Goal: Communication & Community: Connect with others

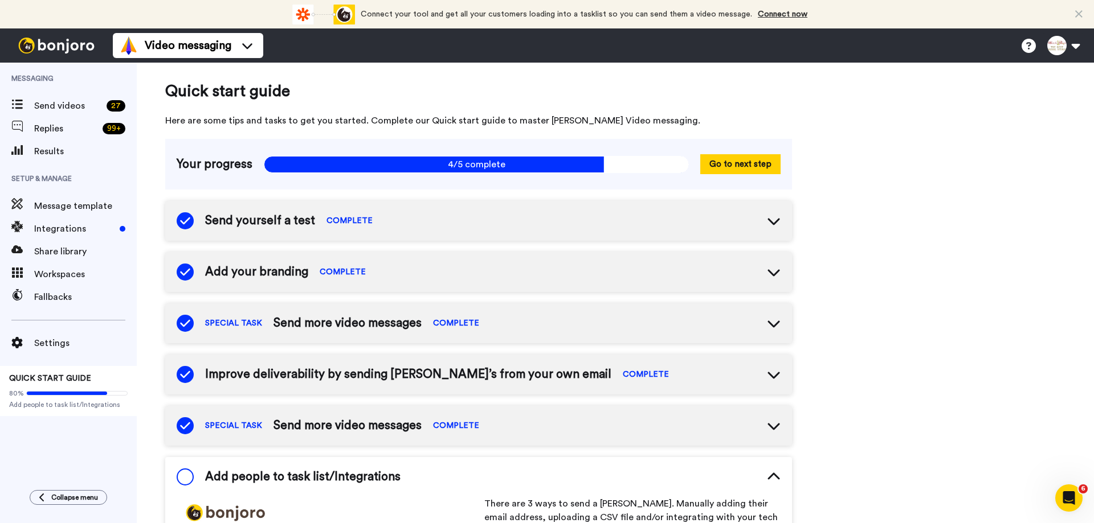
scroll to position [273, 0]
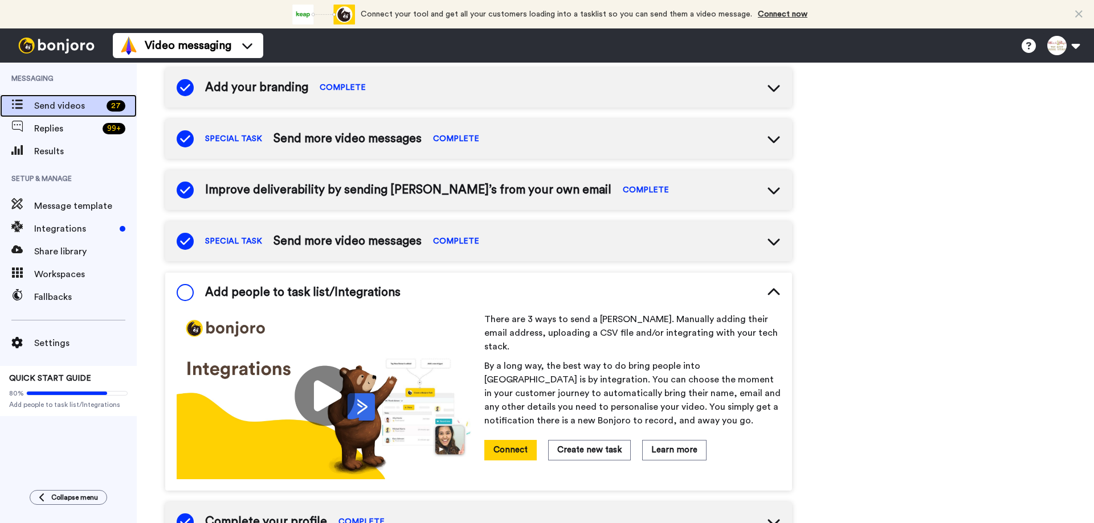
click at [65, 107] on span "Send videos" at bounding box center [68, 106] width 68 height 14
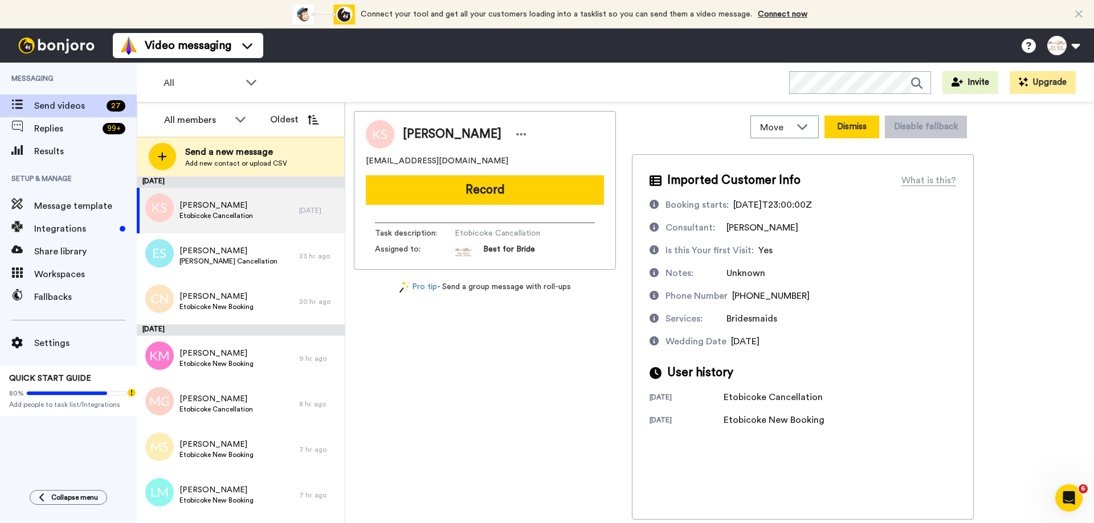
click at [854, 130] on button "Dismiss" at bounding box center [851, 127] width 55 height 23
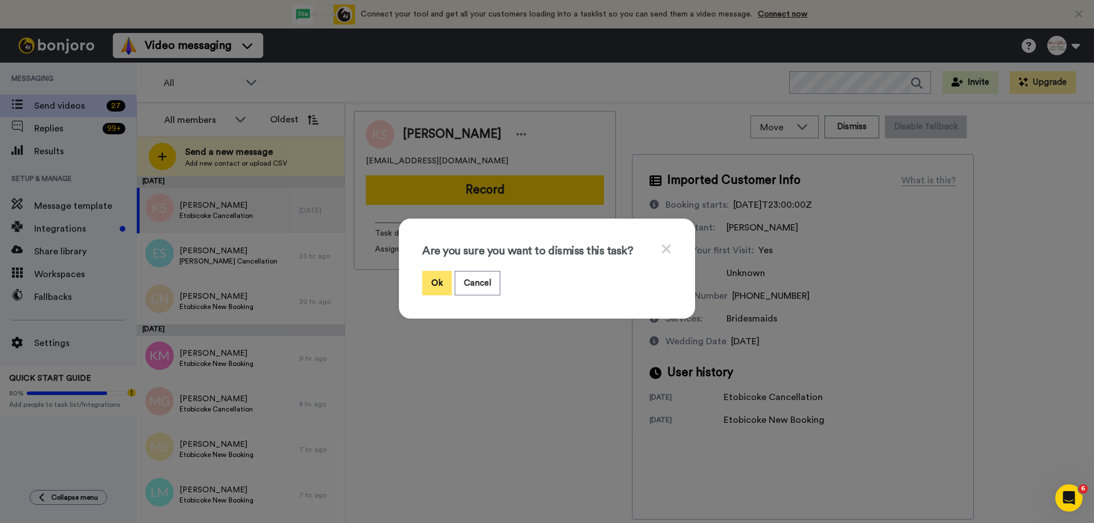
click at [431, 283] on button "Ok" at bounding box center [437, 283] width 30 height 24
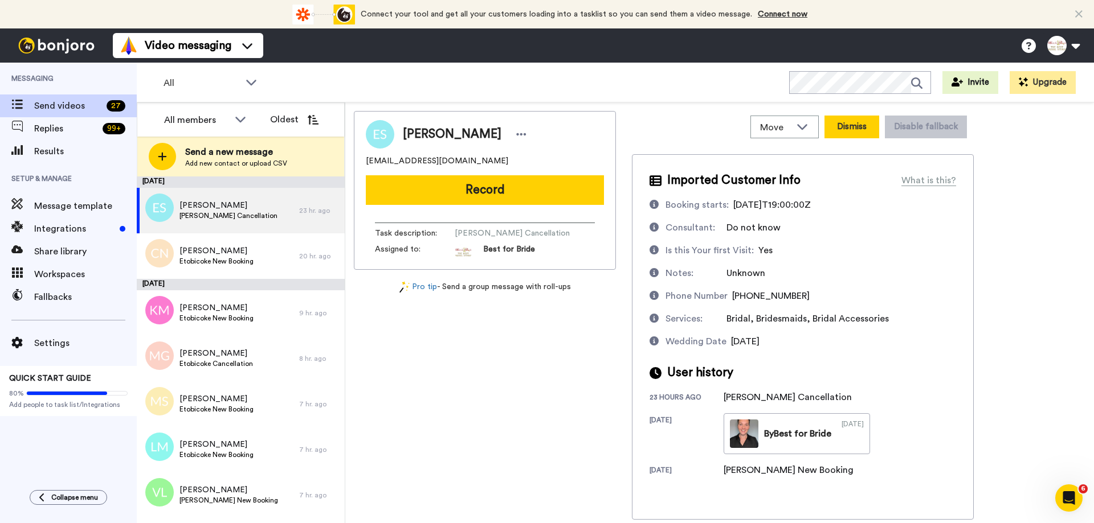
click at [850, 126] on button "Dismiss" at bounding box center [851, 127] width 55 height 23
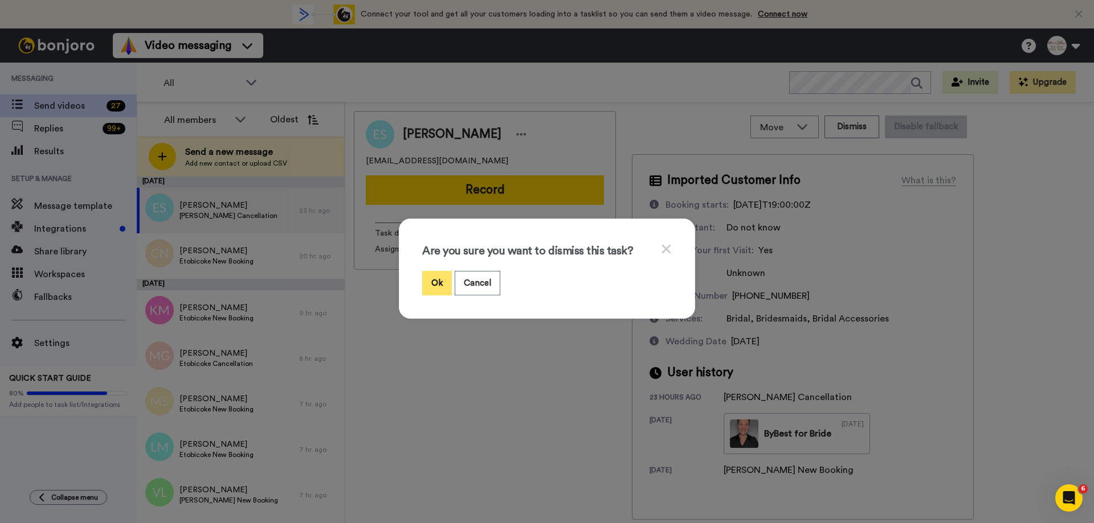
click at [437, 280] on button "Ok" at bounding box center [437, 283] width 30 height 24
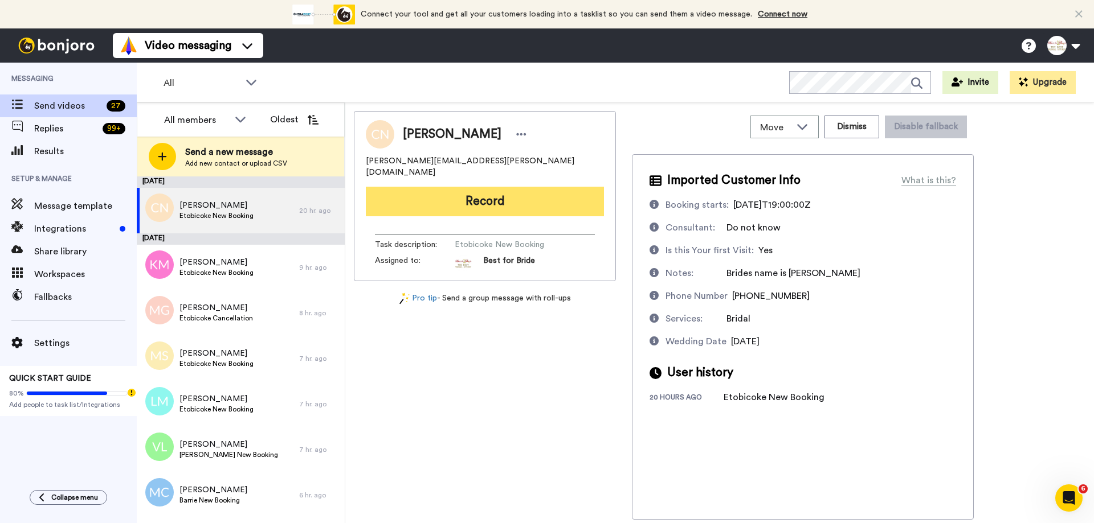
click at [498, 196] on button "Record" at bounding box center [485, 202] width 238 height 30
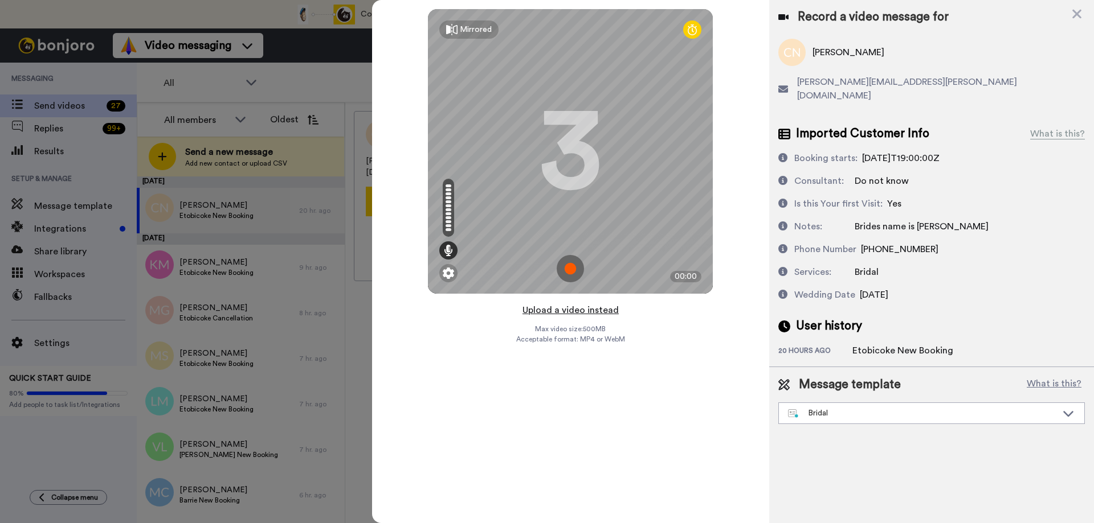
click at [558, 310] on button "Upload a video instead" at bounding box center [570, 310] width 103 height 15
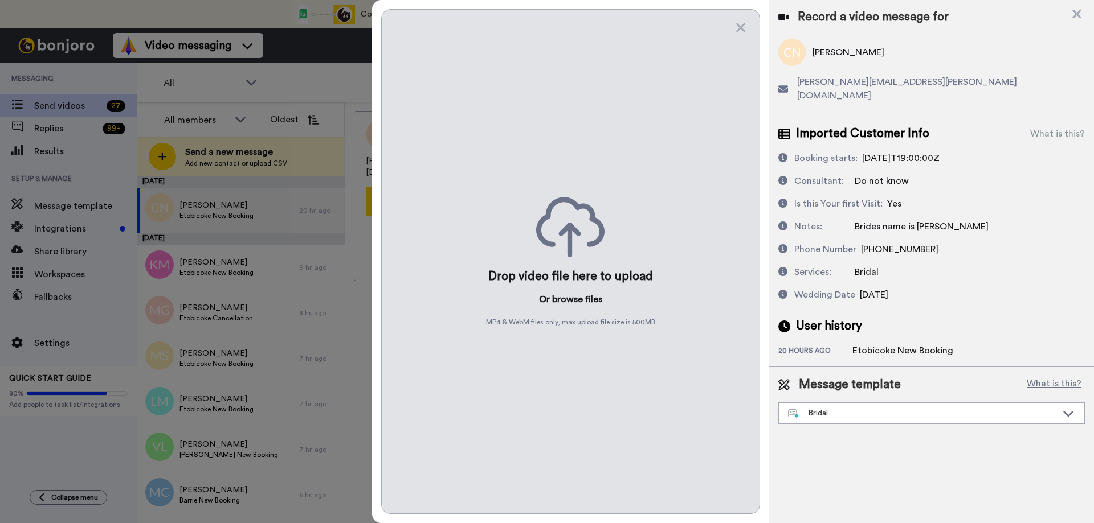
click at [567, 299] on button "browse" at bounding box center [567, 300] width 31 height 14
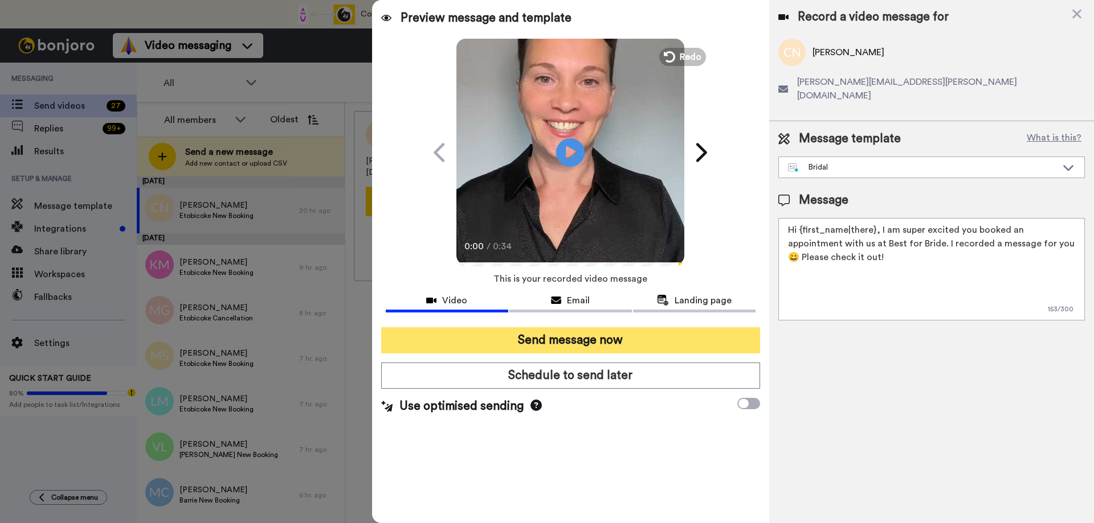
click at [554, 340] on button "Send message now" at bounding box center [570, 340] width 379 height 26
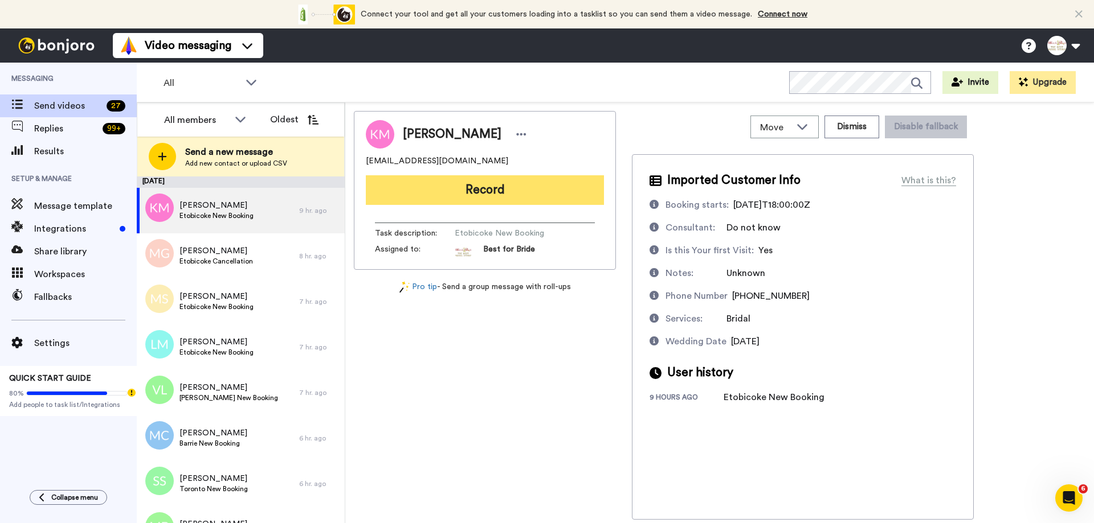
click at [473, 181] on button "Record" at bounding box center [485, 190] width 238 height 30
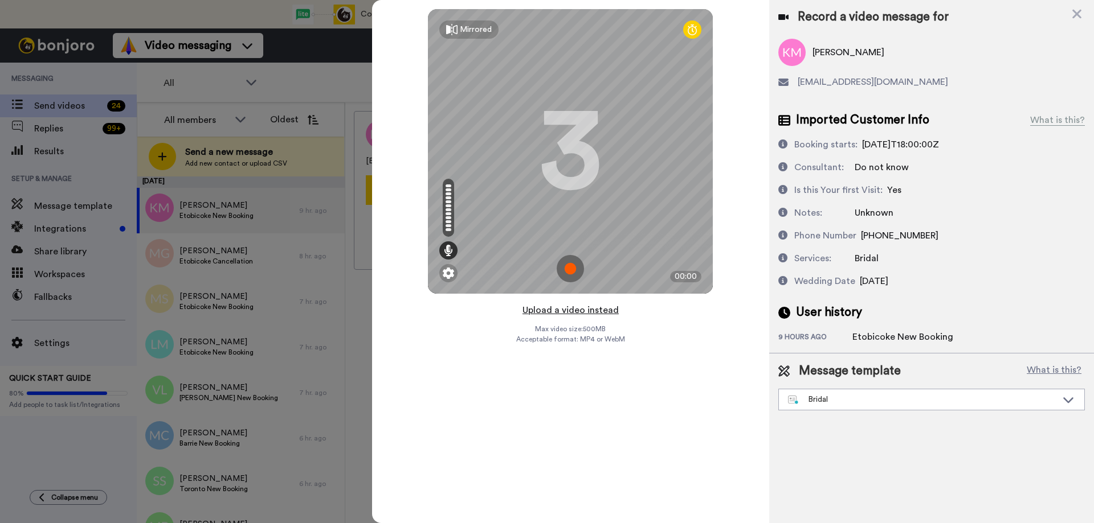
click at [563, 309] on button "Upload a video instead" at bounding box center [570, 310] width 103 height 15
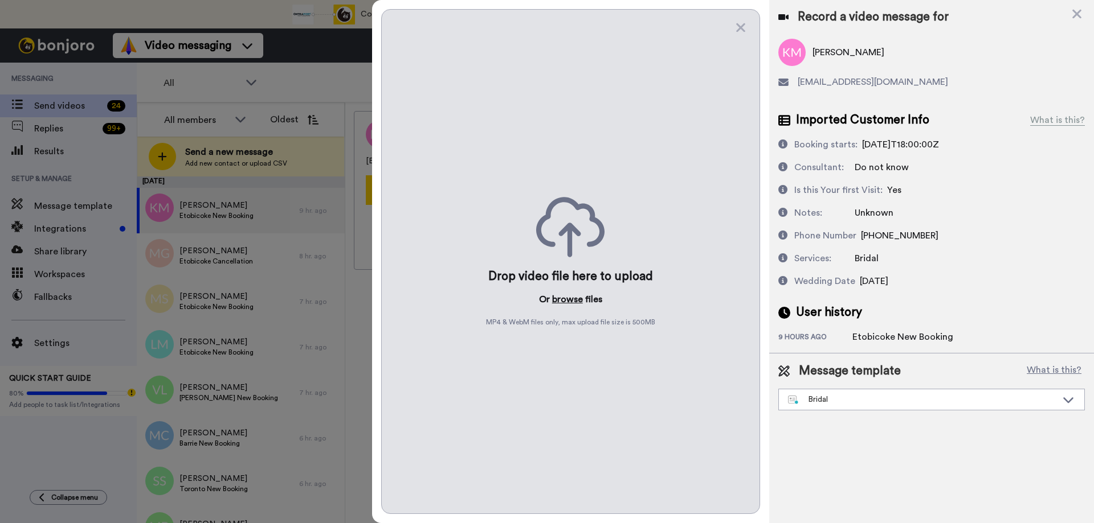
click at [569, 301] on button "browse" at bounding box center [567, 300] width 31 height 14
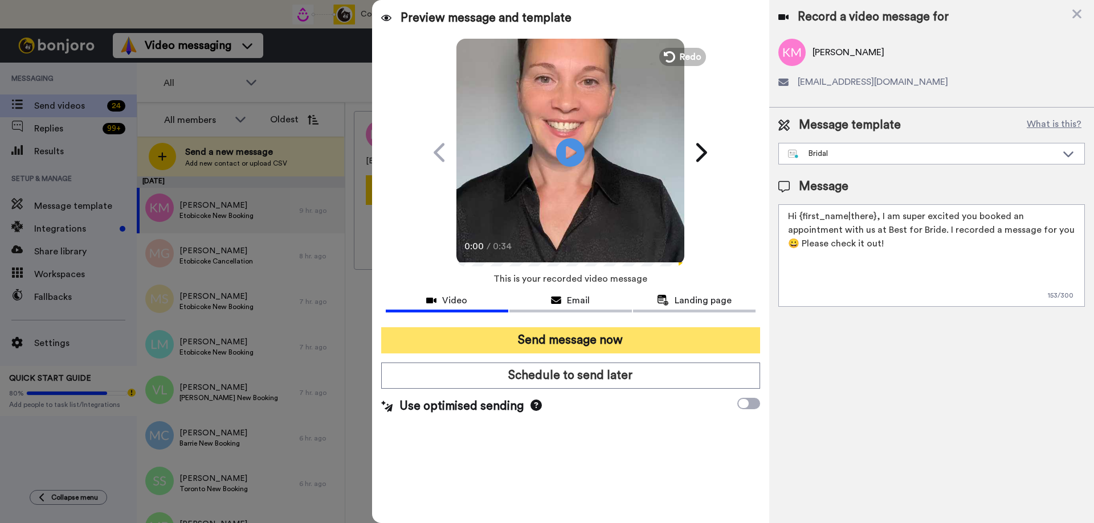
click at [522, 346] on button "Send message now" at bounding box center [570, 340] width 379 height 26
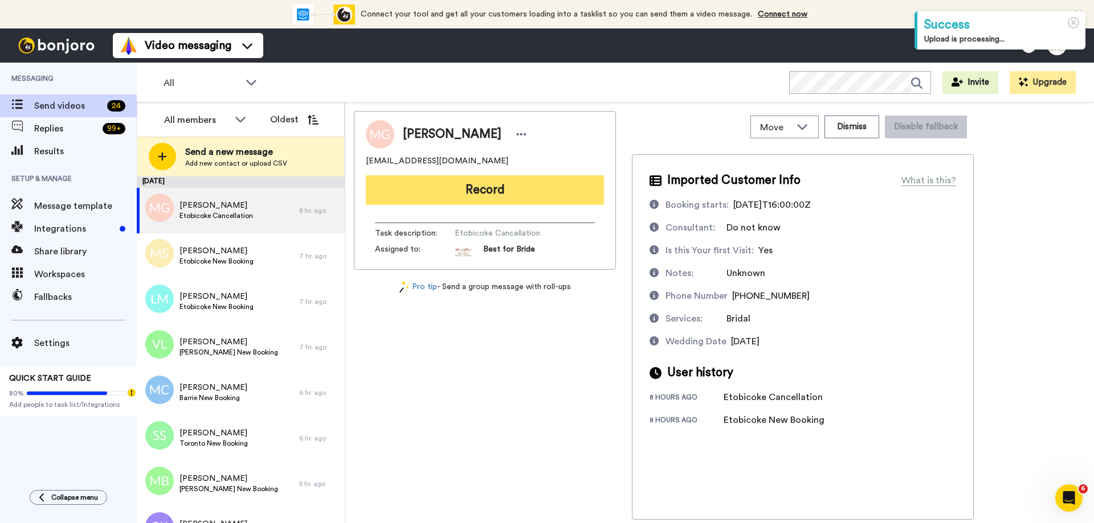
click at [514, 200] on button "Record" at bounding box center [485, 190] width 238 height 30
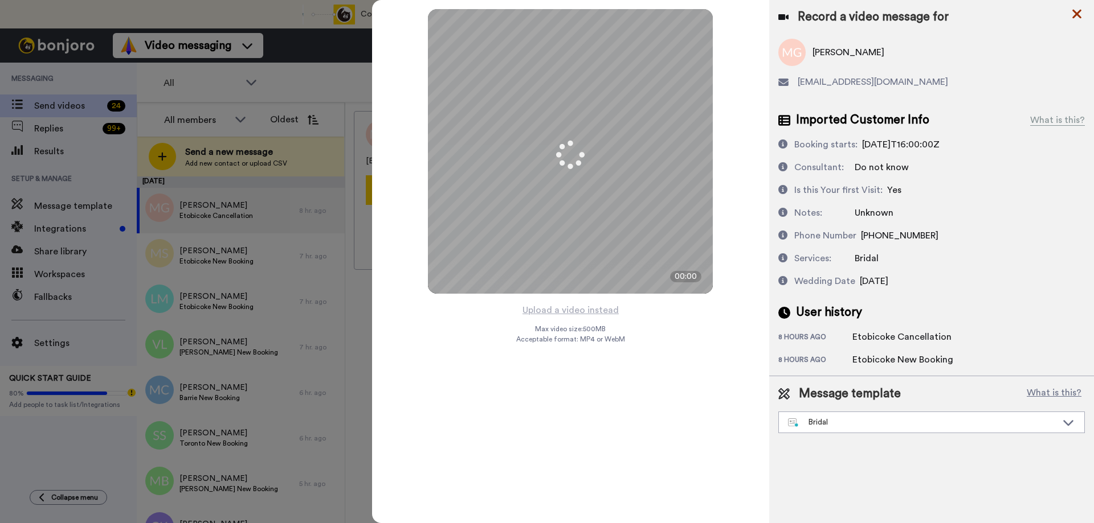
click at [1078, 15] on icon at bounding box center [1076, 14] width 9 height 9
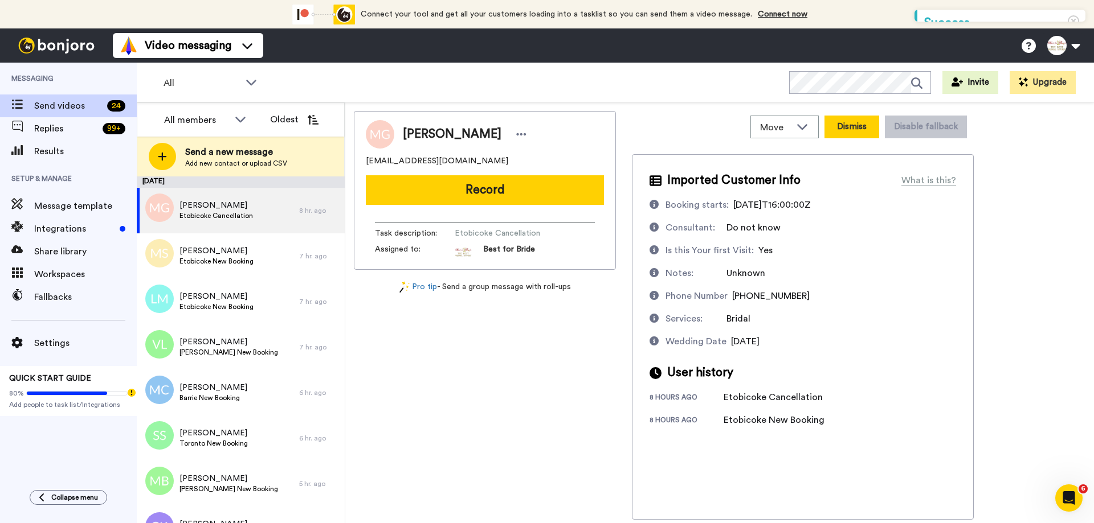
click at [866, 126] on button "Dismiss" at bounding box center [851, 127] width 55 height 23
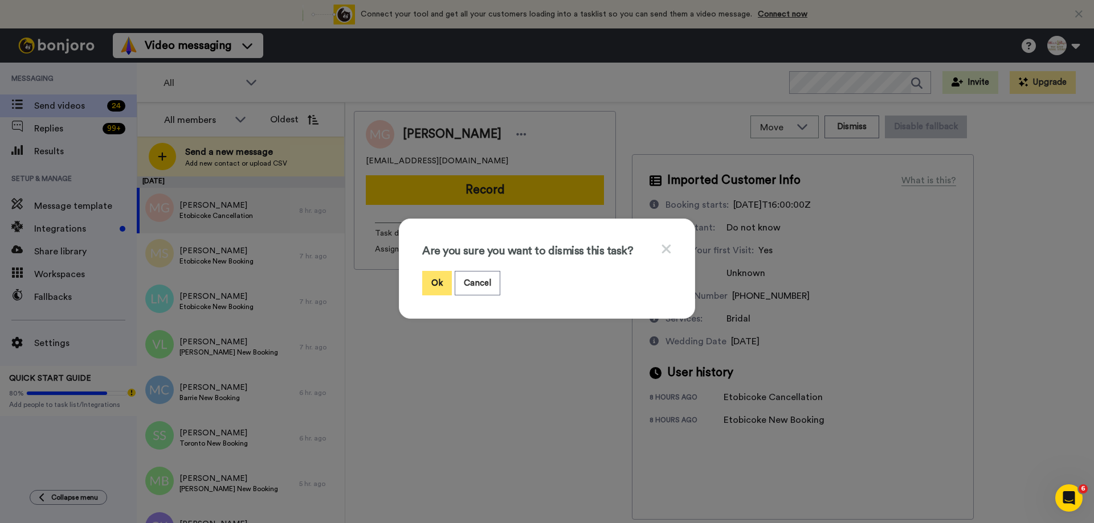
click at [433, 282] on button "Ok" at bounding box center [437, 283] width 30 height 24
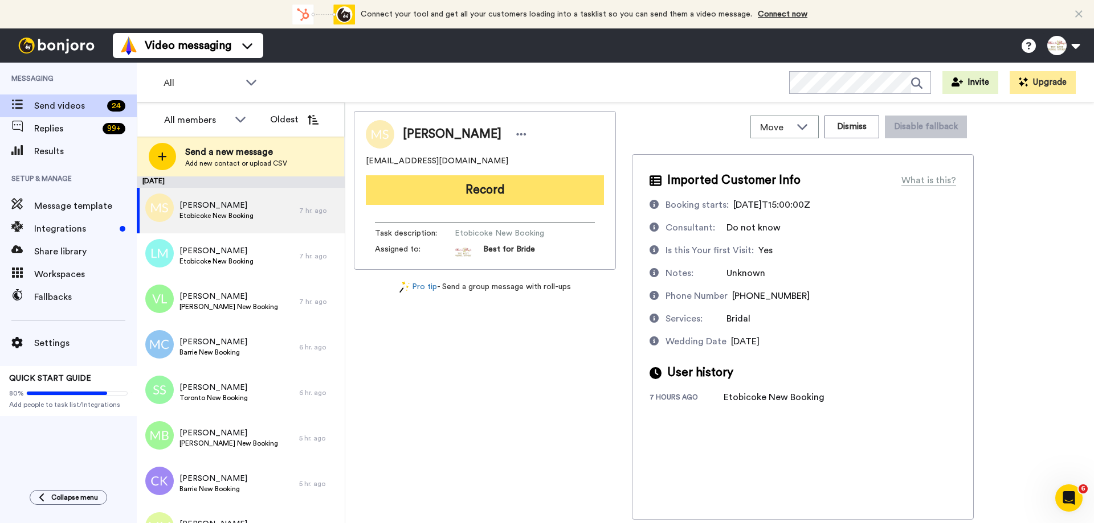
click at [492, 187] on button "Record" at bounding box center [485, 190] width 238 height 30
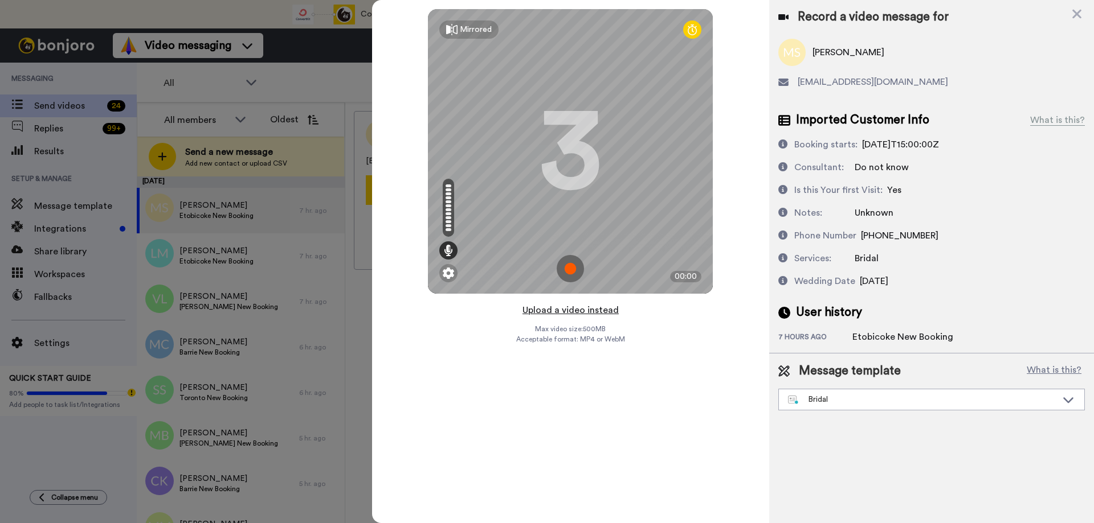
click at [568, 312] on button "Upload a video instead" at bounding box center [570, 310] width 103 height 15
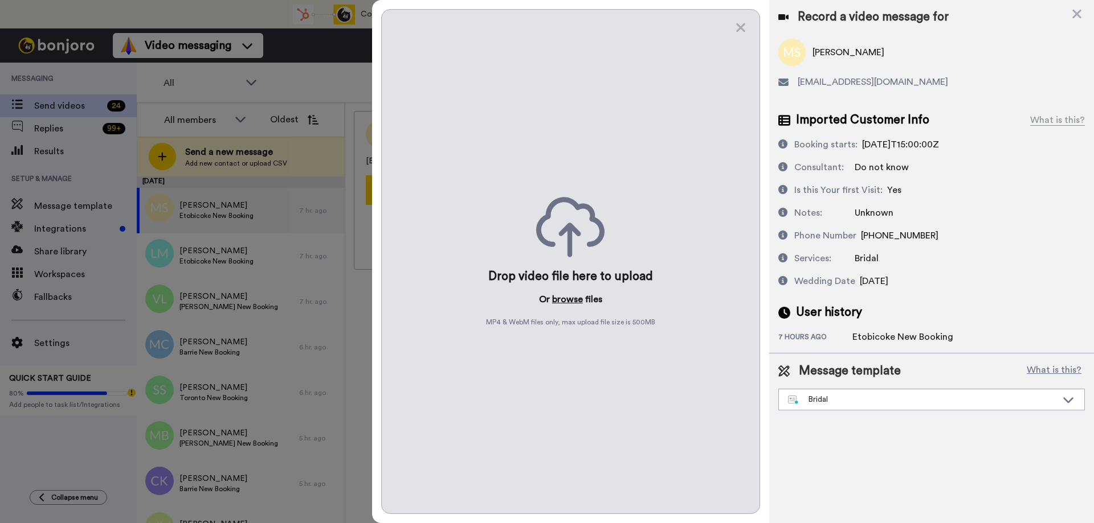
click at [560, 298] on button "browse" at bounding box center [567, 300] width 31 height 14
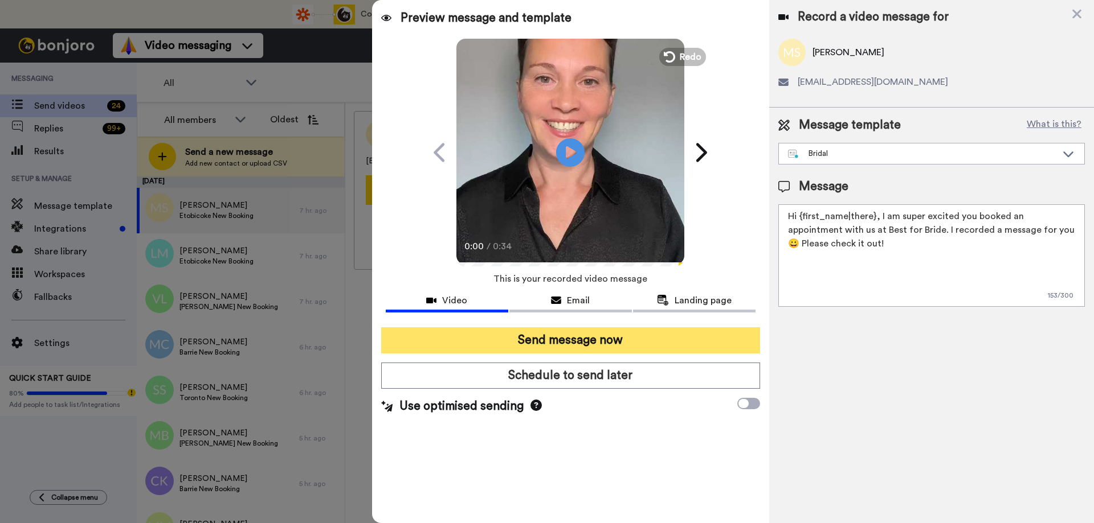
click at [526, 341] on button "Send message now" at bounding box center [570, 340] width 379 height 26
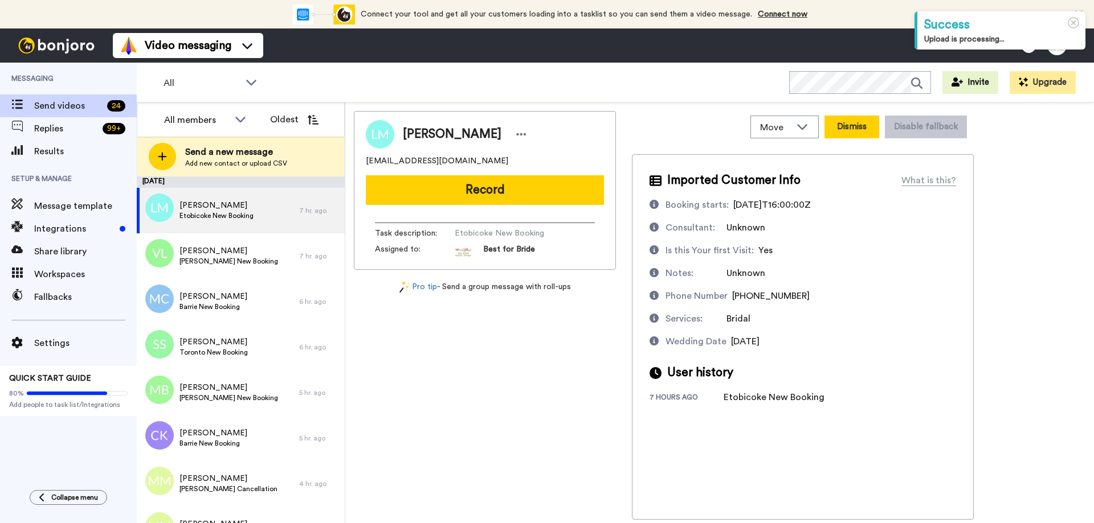
click at [866, 129] on button "Dismiss" at bounding box center [851, 127] width 55 height 23
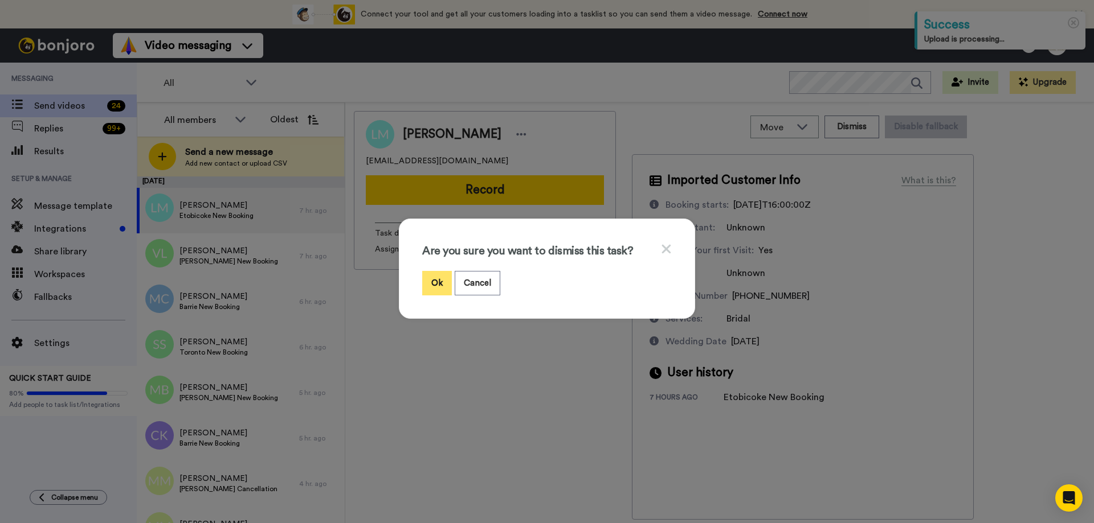
click at [429, 288] on button "Ok" at bounding box center [437, 283] width 30 height 24
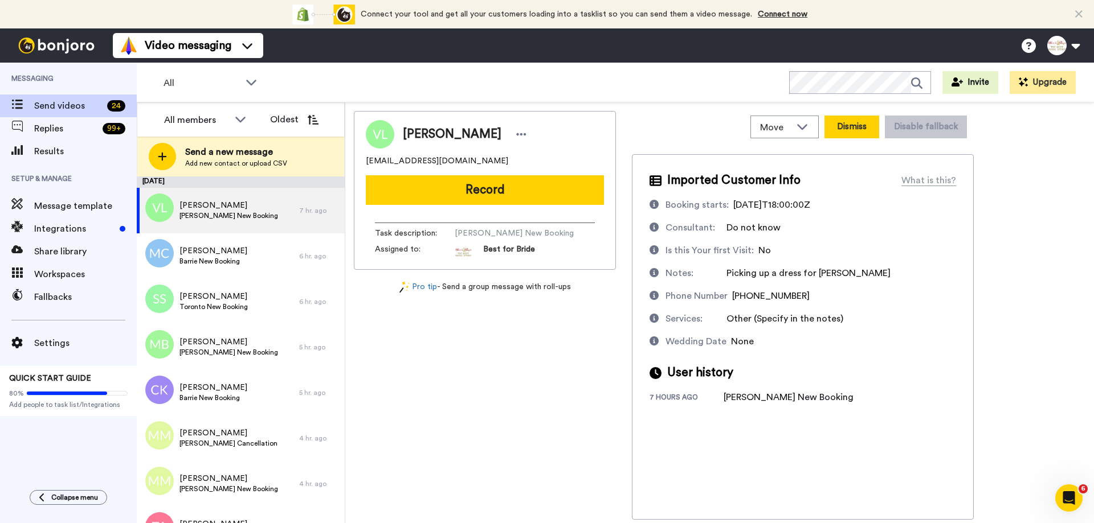
click at [868, 126] on button "Dismiss" at bounding box center [851, 127] width 55 height 23
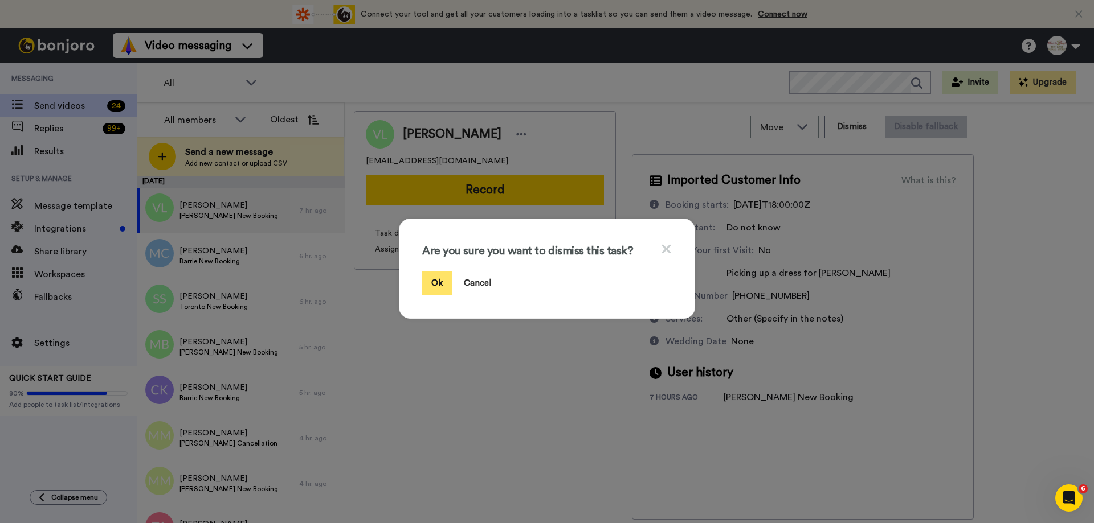
click at [428, 289] on button "Ok" at bounding box center [437, 283] width 30 height 24
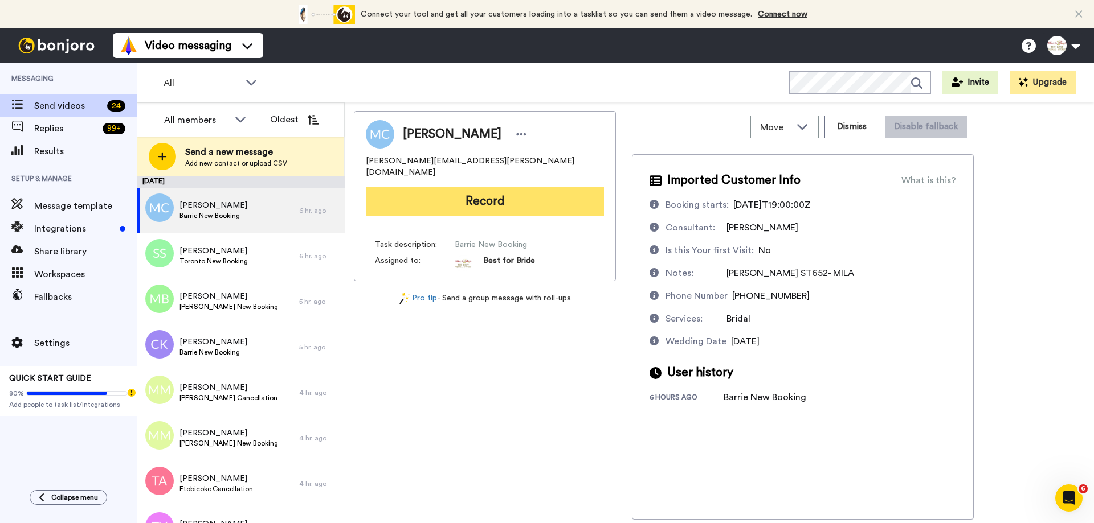
click at [519, 190] on button "Record" at bounding box center [485, 202] width 238 height 30
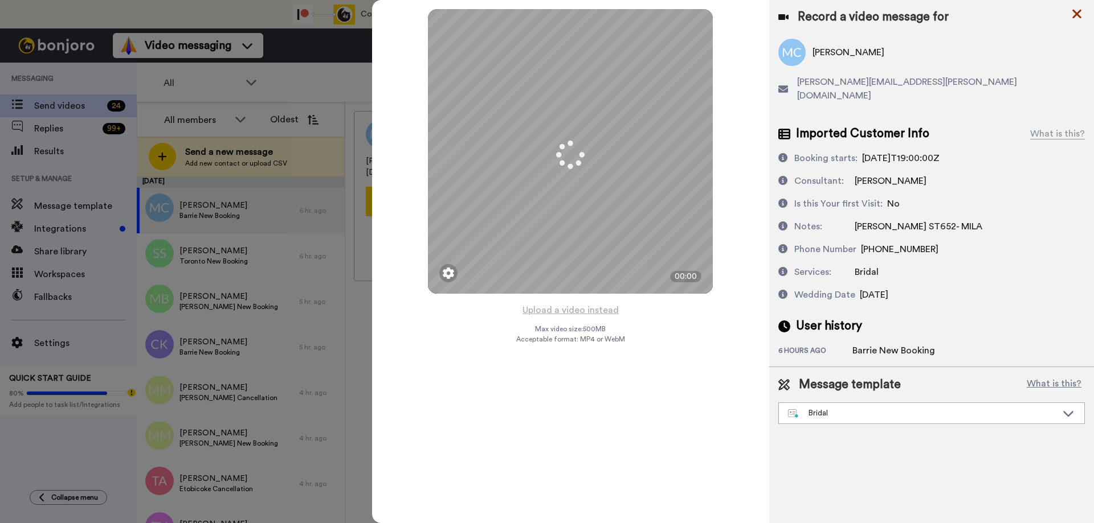
click at [1075, 18] on icon at bounding box center [1076, 14] width 11 height 14
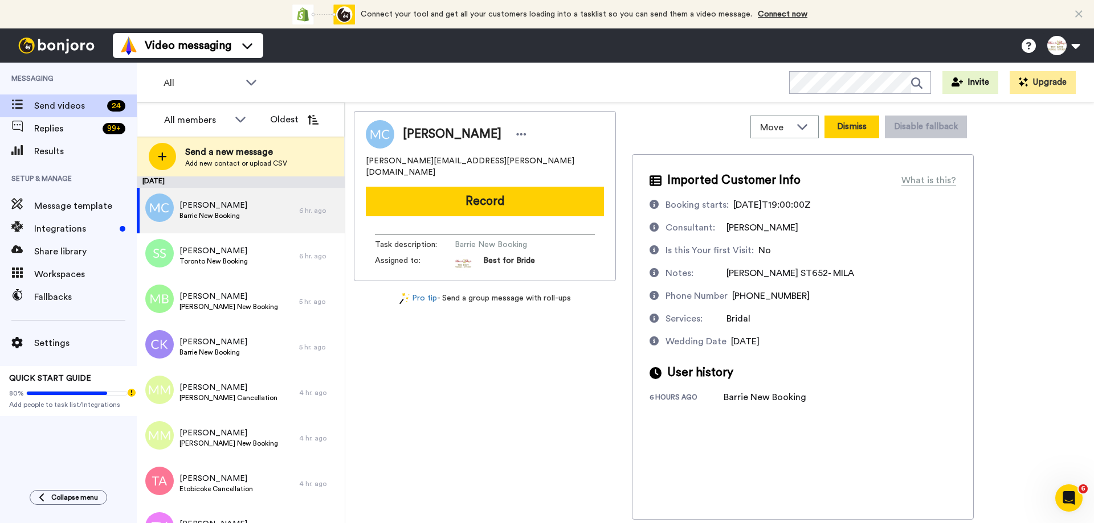
click at [850, 129] on button "Dismiss" at bounding box center [851, 127] width 55 height 23
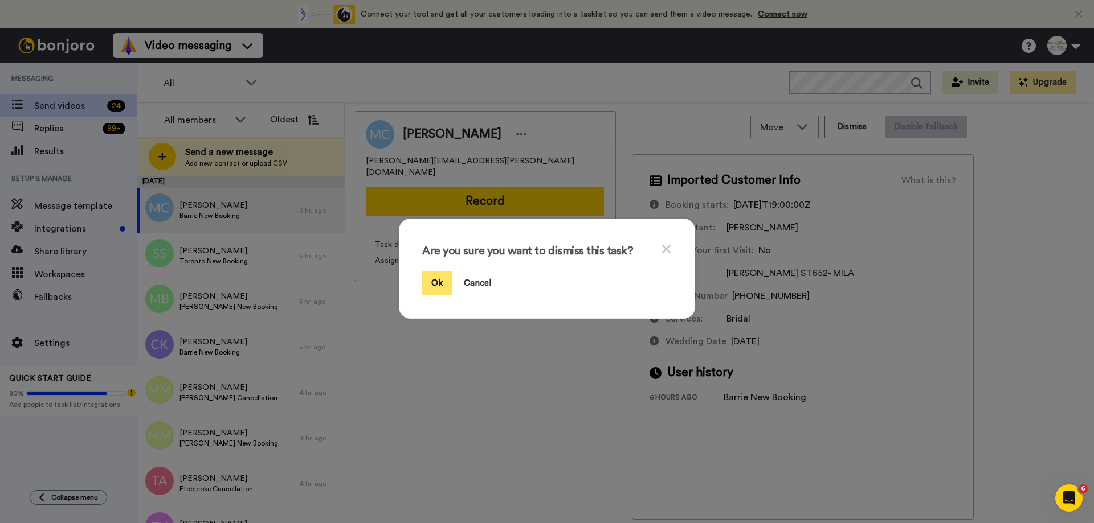
click at [424, 276] on button "Ok" at bounding box center [437, 283] width 30 height 24
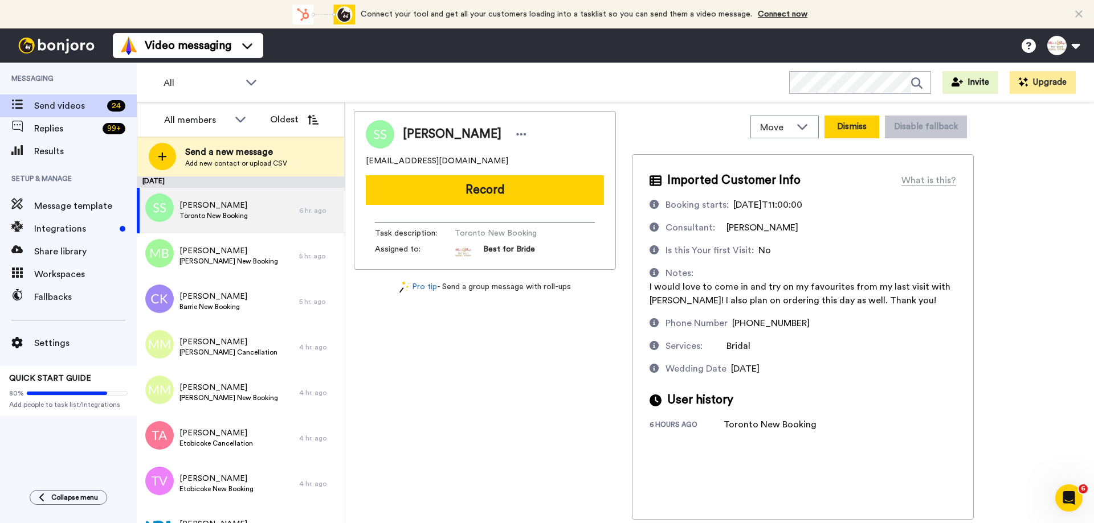
click at [852, 125] on button "Dismiss" at bounding box center [851, 127] width 55 height 23
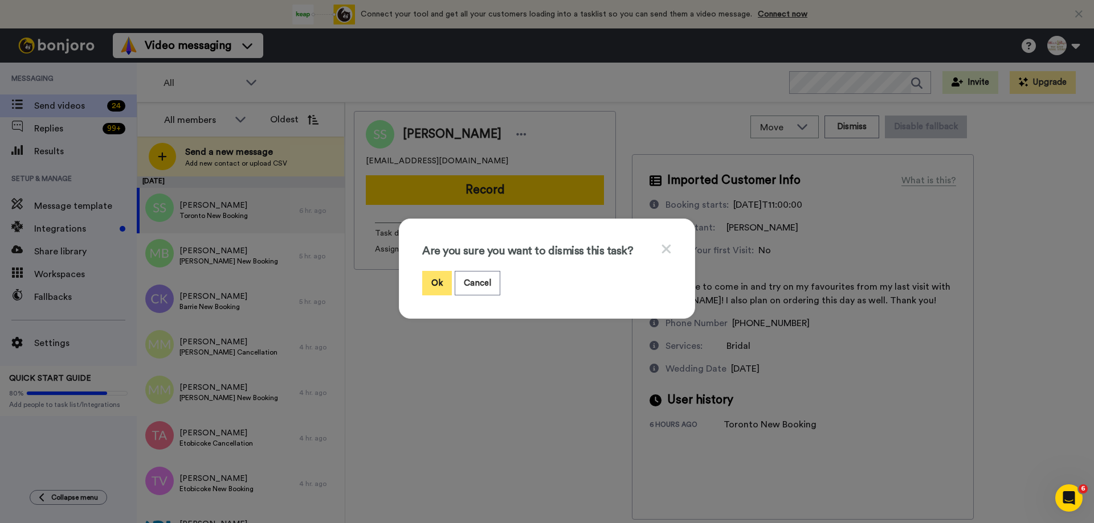
click at [429, 286] on button "Ok" at bounding box center [437, 283] width 30 height 24
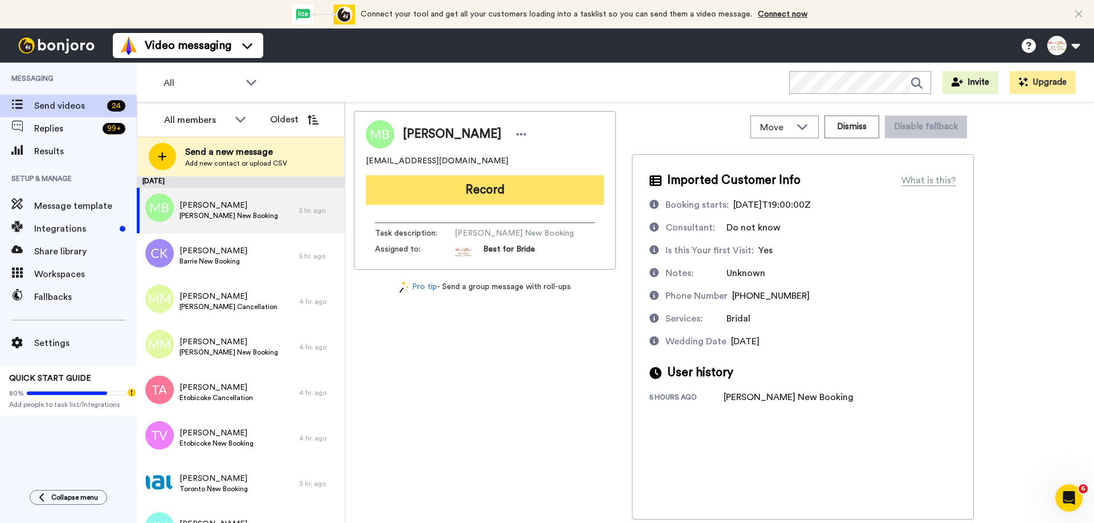
click at [513, 195] on button "Record" at bounding box center [485, 190] width 238 height 30
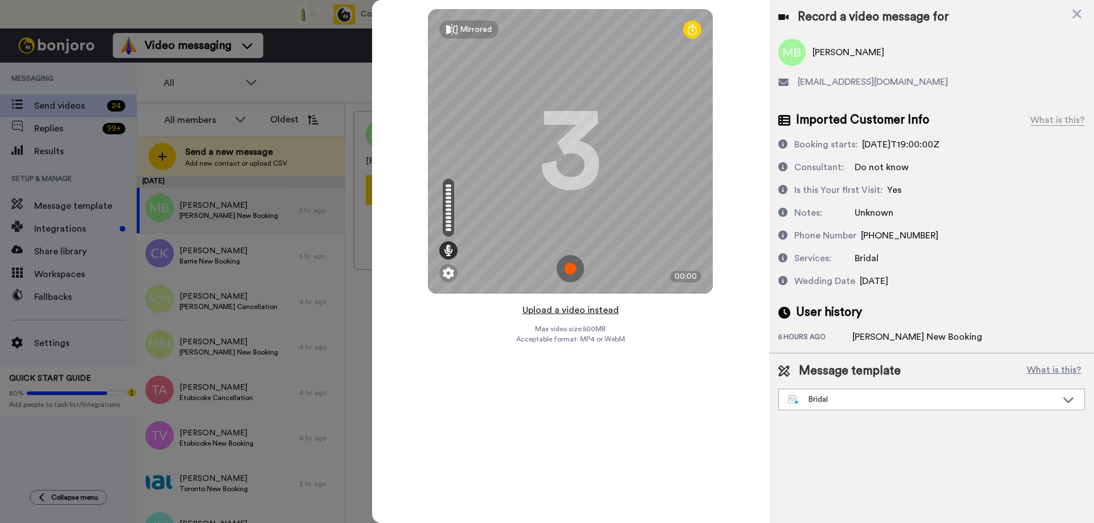
click at [563, 307] on button "Upload a video instead" at bounding box center [570, 310] width 103 height 15
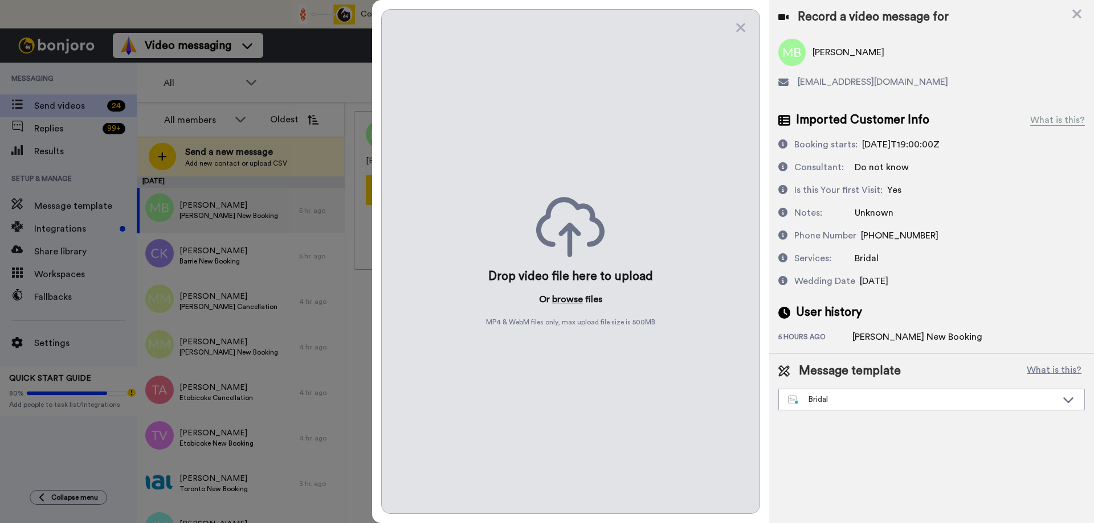
click at [565, 293] on button "browse" at bounding box center [567, 300] width 31 height 14
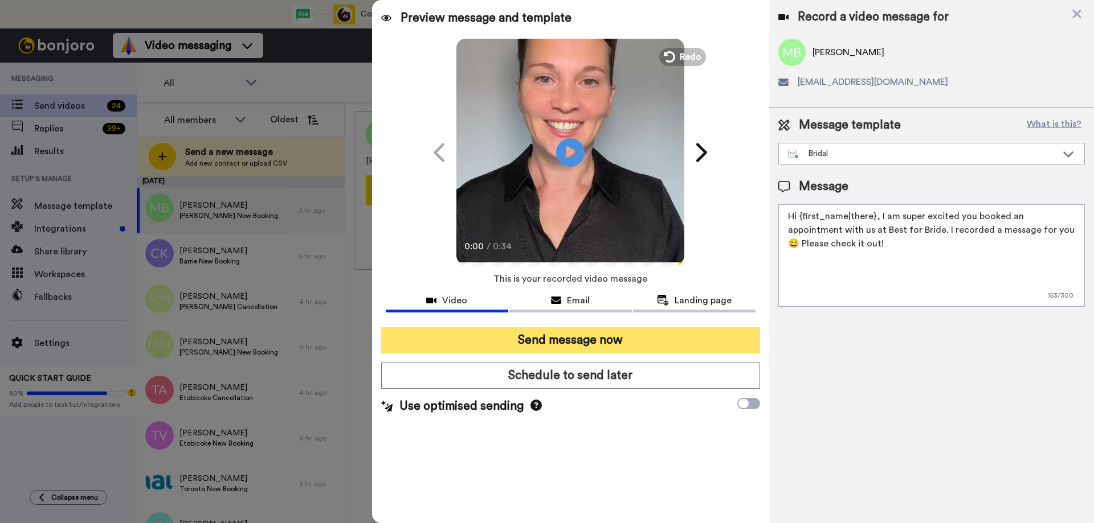
click at [582, 339] on button "Send message now" at bounding box center [570, 340] width 379 height 26
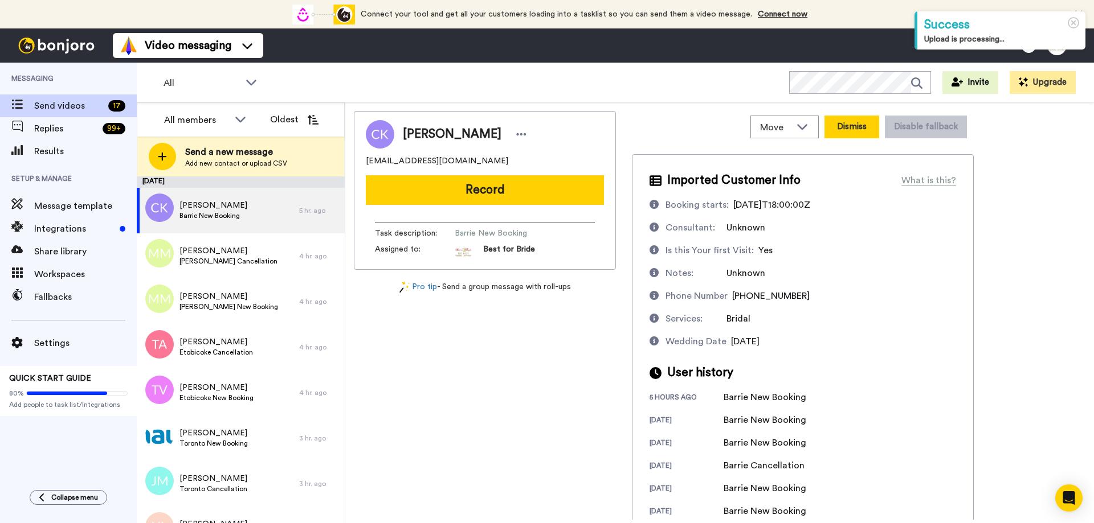
click at [854, 125] on button "Dismiss" at bounding box center [851, 127] width 55 height 23
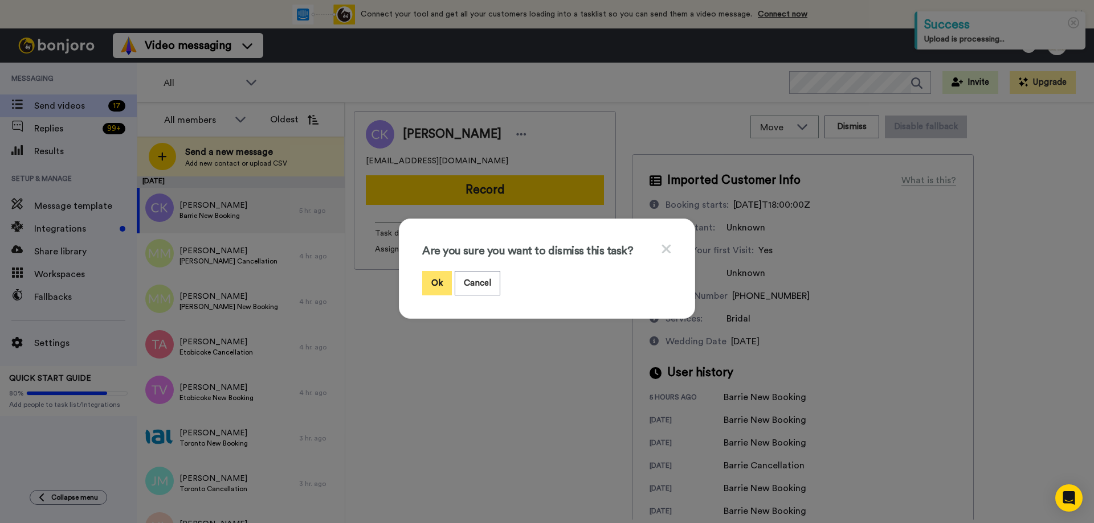
click at [434, 289] on button "Ok" at bounding box center [437, 283] width 30 height 24
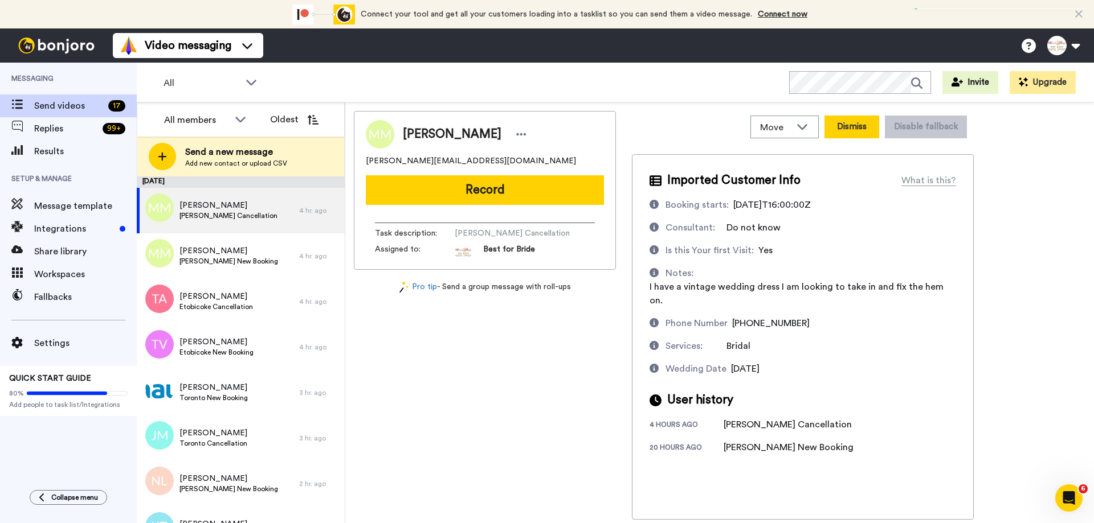
click at [853, 128] on button "Dismiss" at bounding box center [851, 127] width 55 height 23
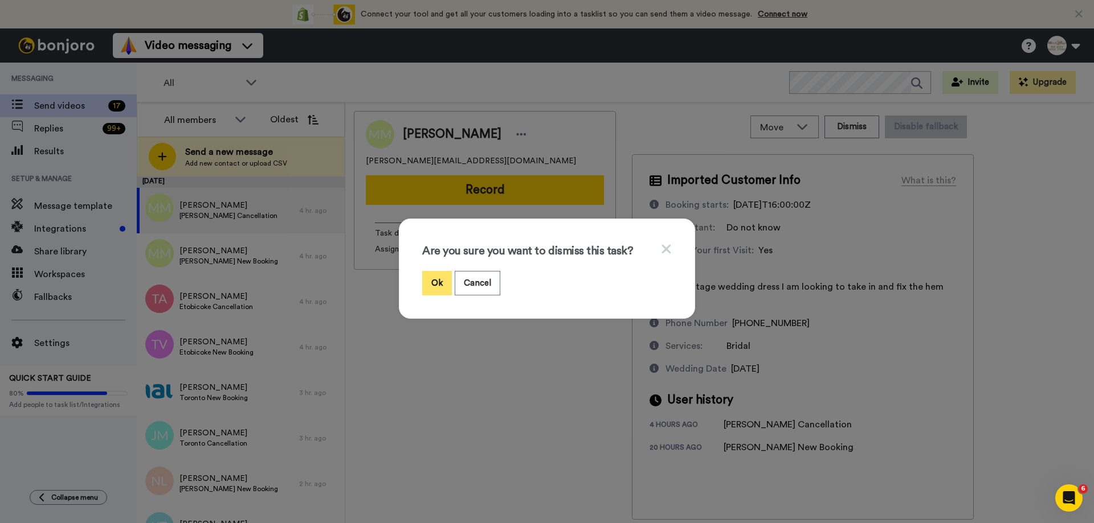
click at [436, 286] on button "Ok" at bounding box center [437, 283] width 30 height 24
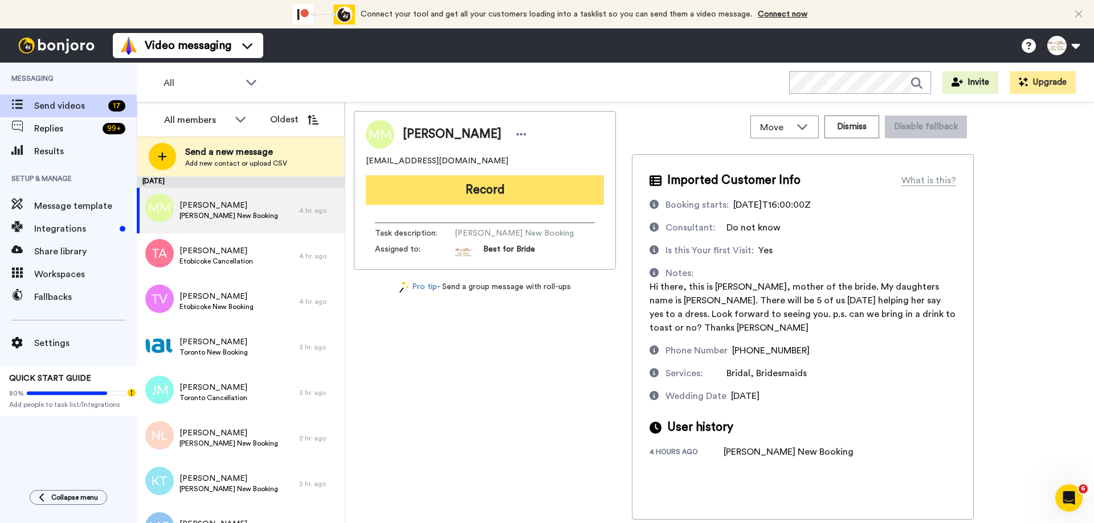
click at [513, 200] on button "Record" at bounding box center [485, 190] width 238 height 30
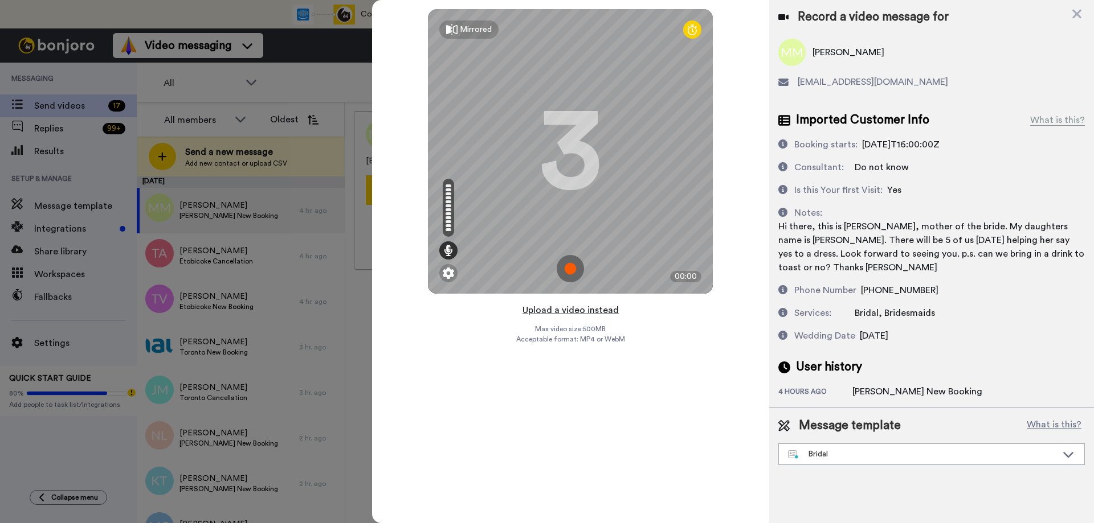
click at [568, 313] on button "Upload a video instead" at bounding box center [570, 310] width 103 height 15
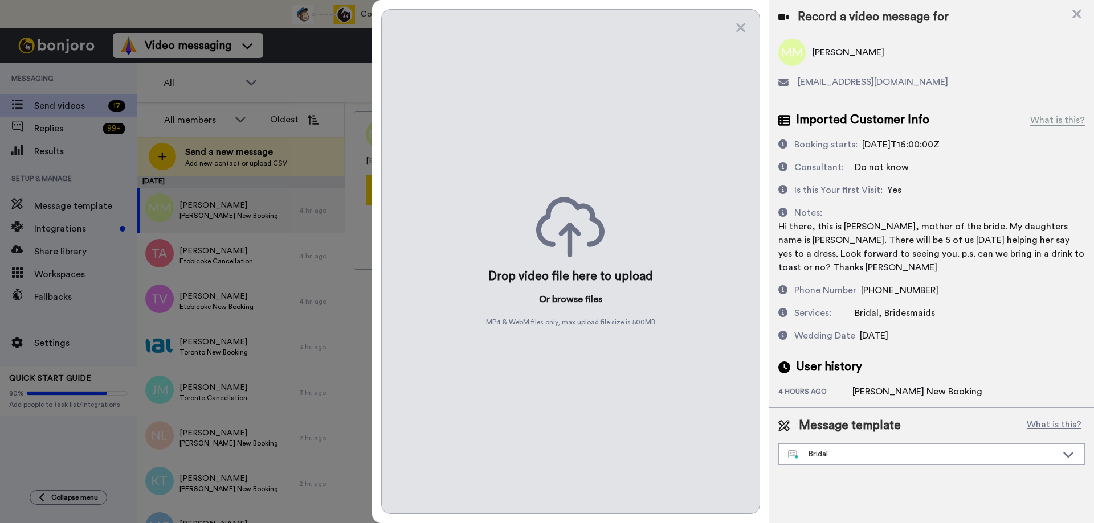
click at [566, 301] on button "browse" at bounding box center [567, 300] width 31 height 14
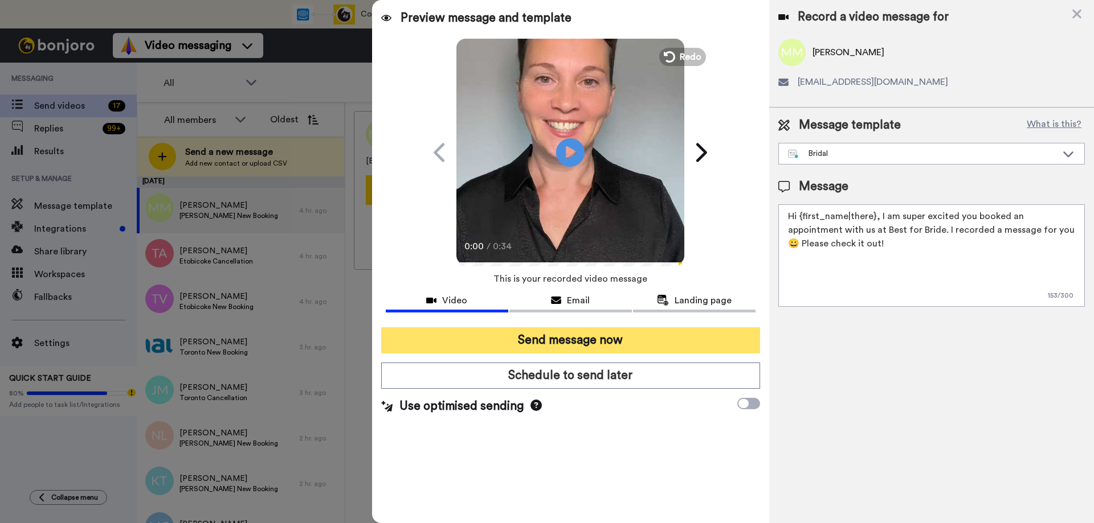
click at [586, 339] on button "Send message now" at bounding box center [570, 340] width 379 height 26
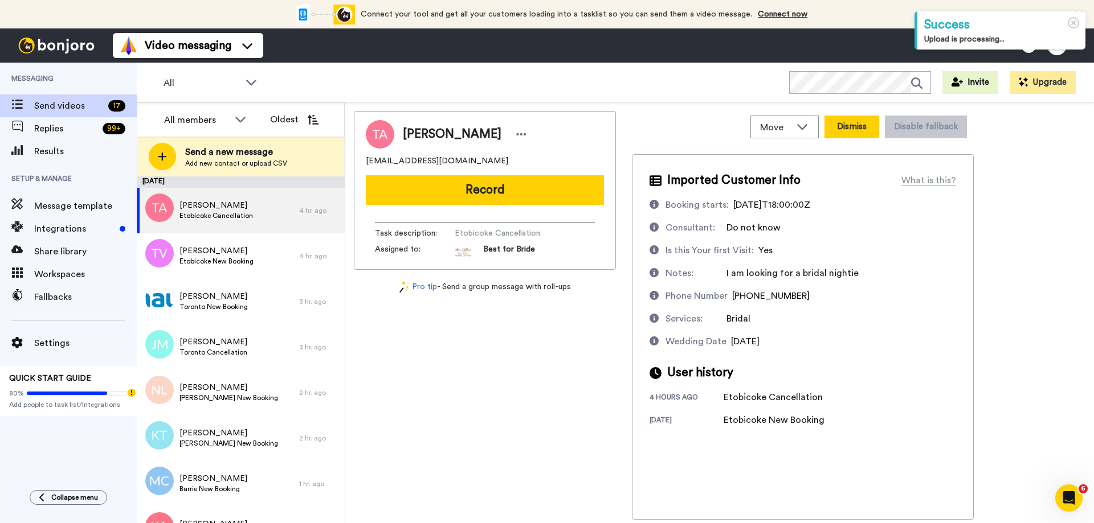
click at [838, 125] on button "Dismiss" at bounding box center [851, 127] width 55 height 23
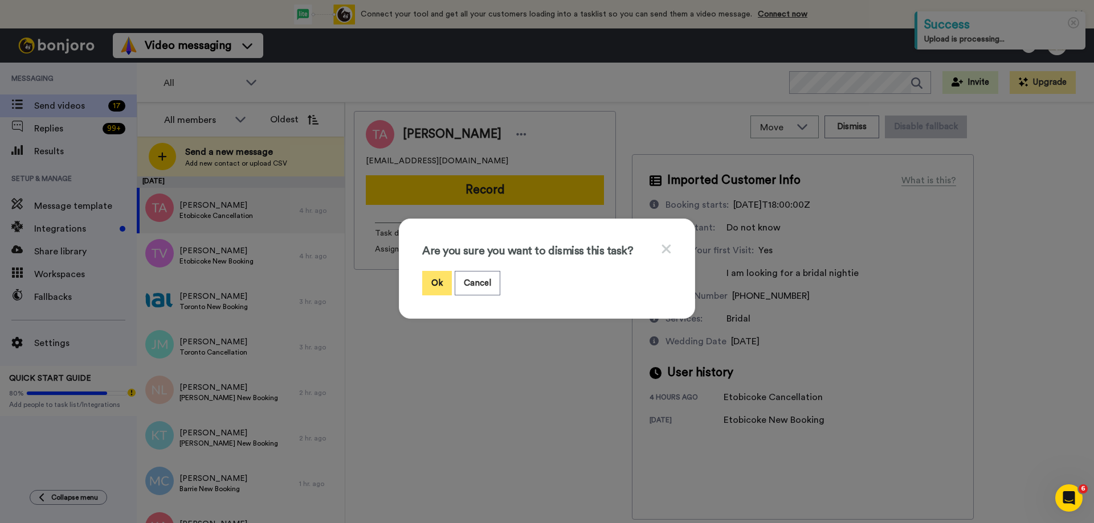
click at [437, 285] on button "Ok" at bounding box center [437, 283] width 30 height 24
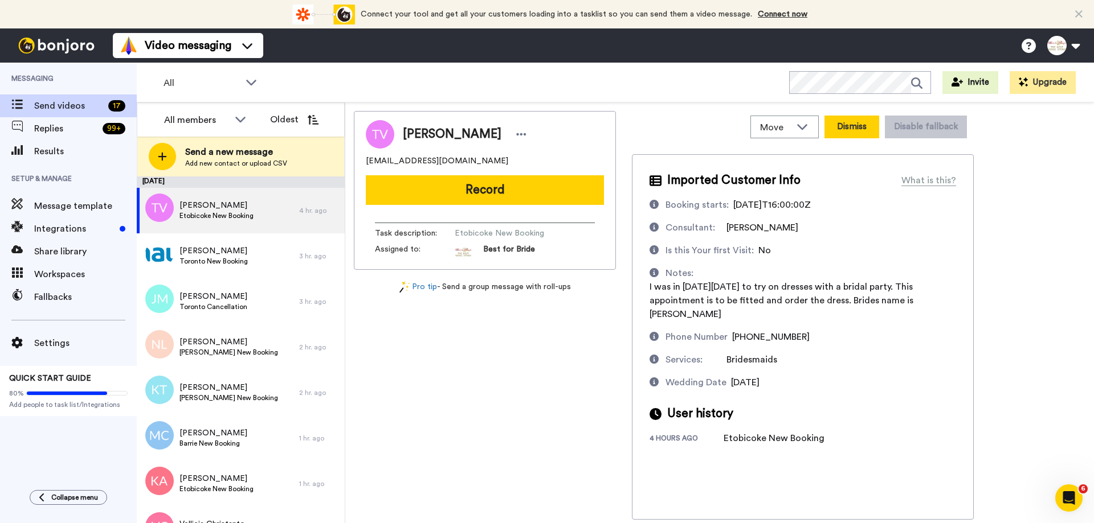
click at [851, 124] on button "Dismiss" at bounding box center [851, 127] width 55 height 23
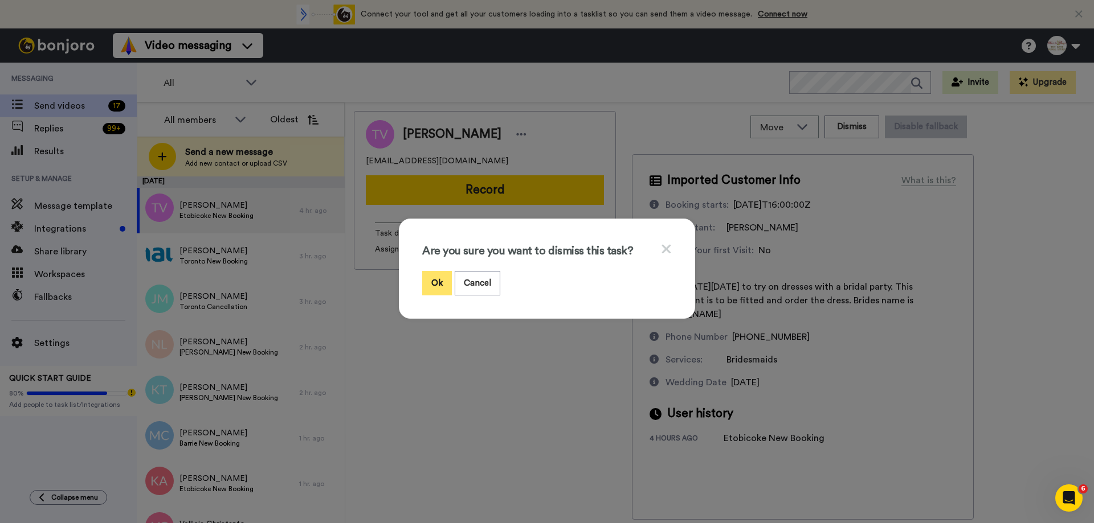
click at [424, 279] on button "Ok" at bounding box center [437, 283] width 30 height 24
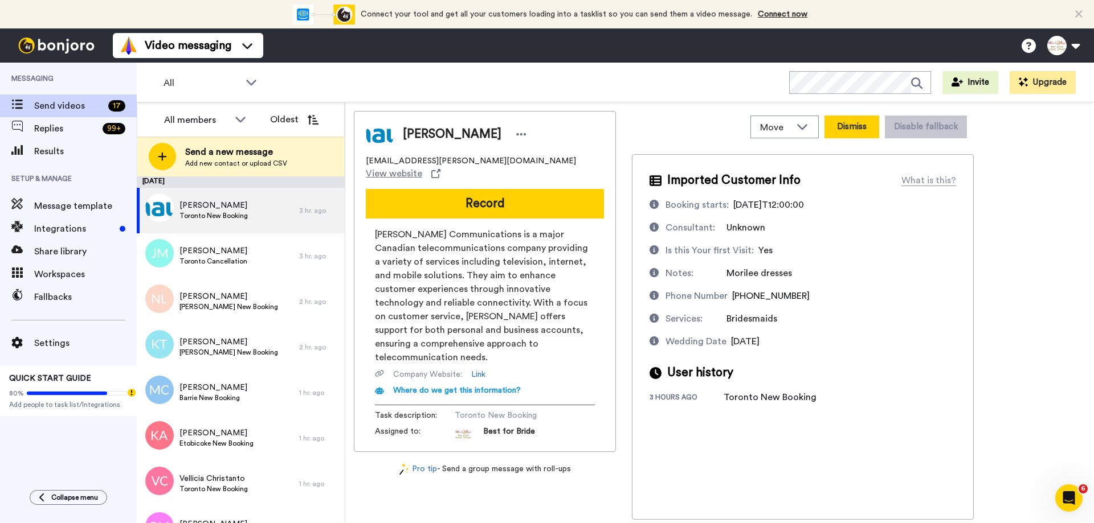
click at [840, 133] on button "Dismiss" at bounding box center [851, 127] width 55 height 23
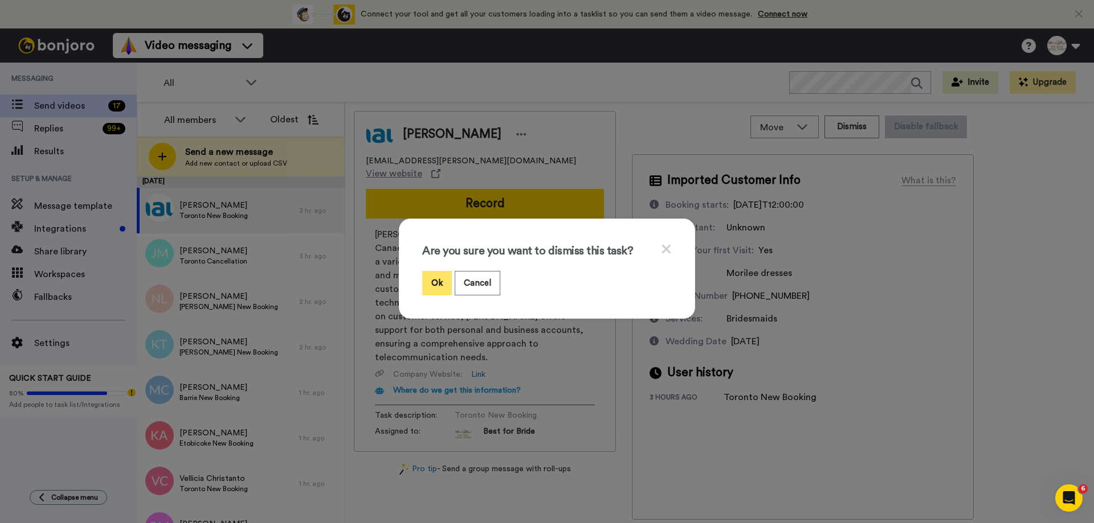
click at [433, 286] on button "Ok" at bounding box center [437, 283] width 30 height 24
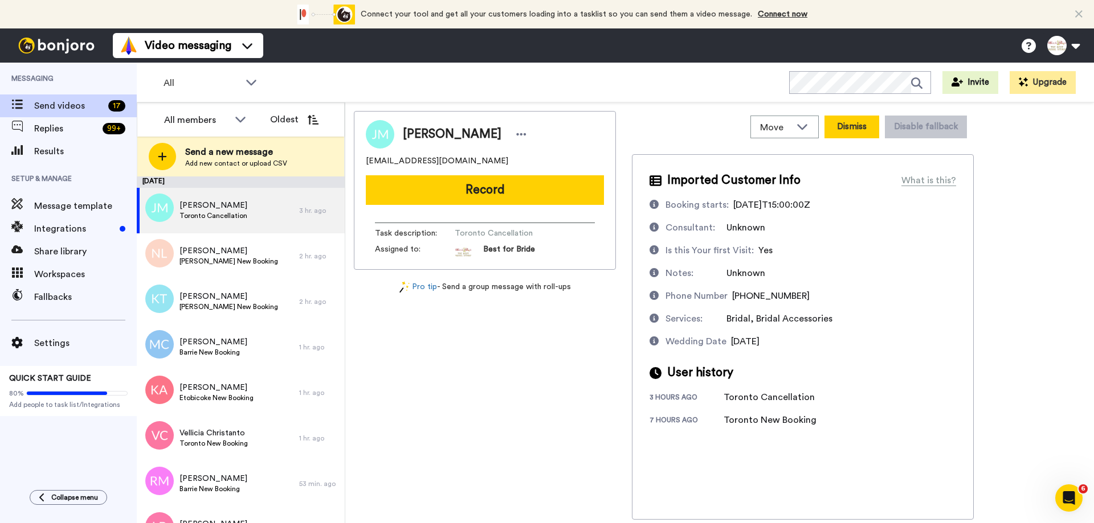
click at [852, 130] on button "Dismiss" at bounding box center [851, 127] width 55 height 23
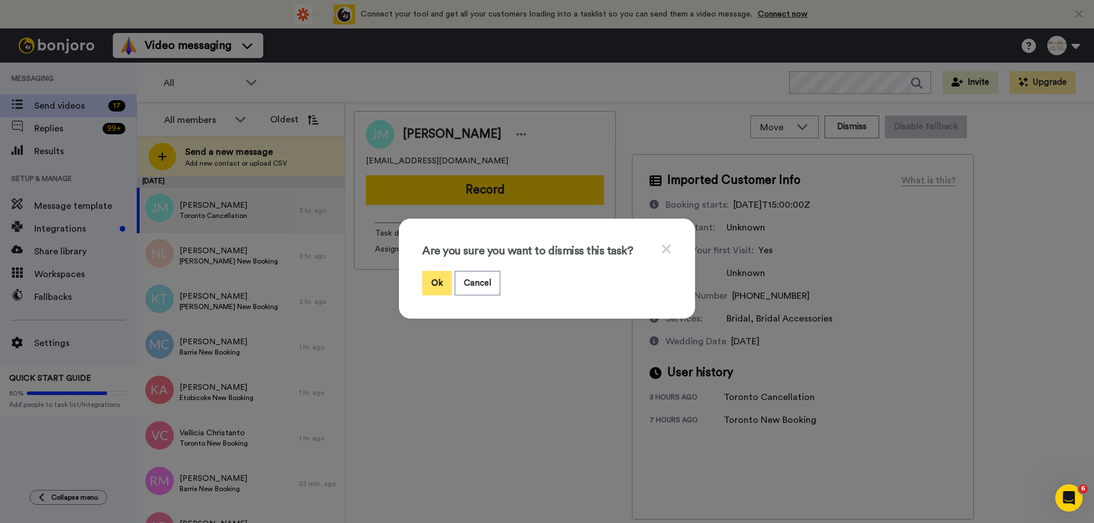
click at [436, 280] on button "Ok" at bounding box center [437, 283] width 30 height 24
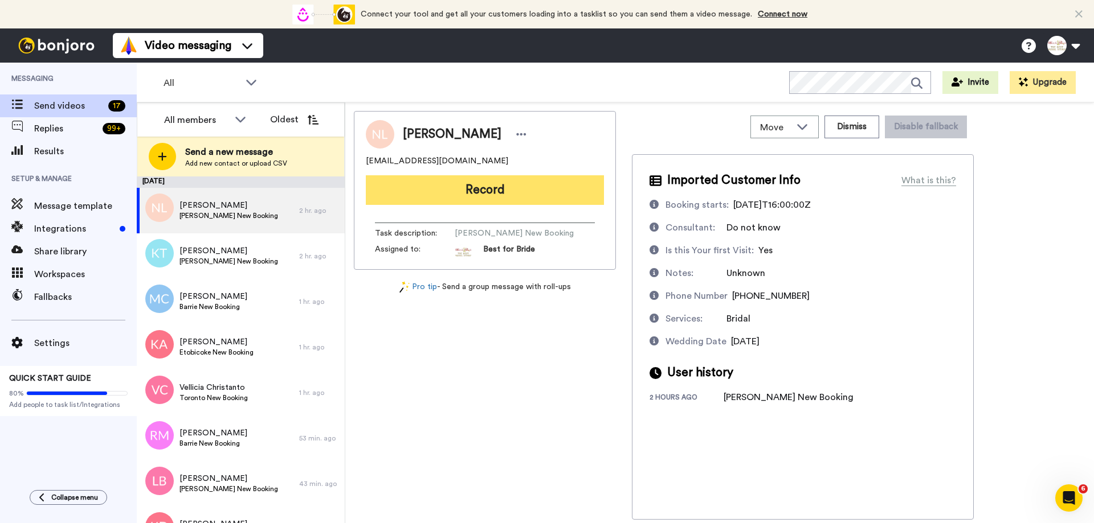
click at [505, 196] on button "Record" at bounding box center [485, 190] width 238 height 30
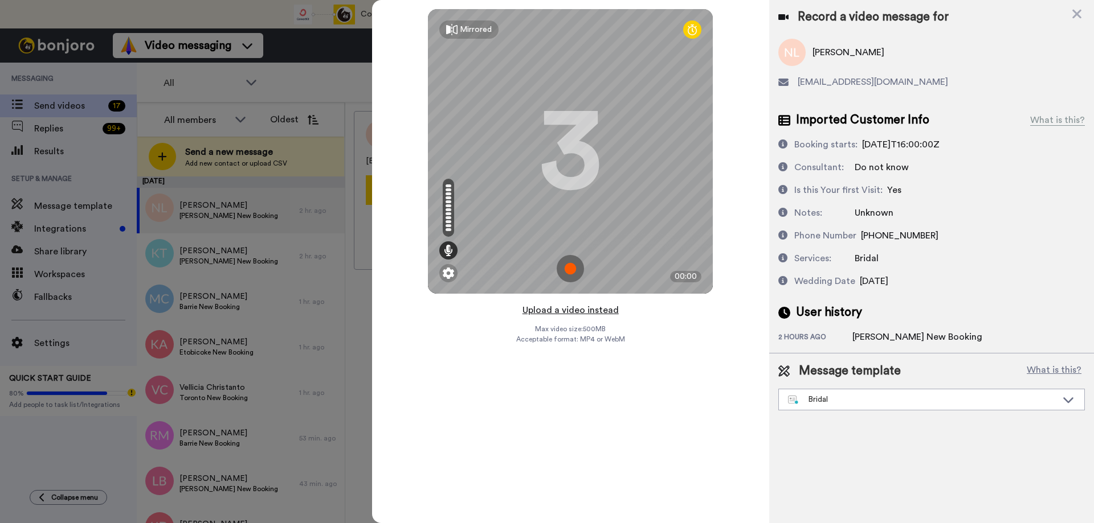
click at [564, 309] on button "Upload a video instead" at bounding box center [570, 310] width 103 height 15
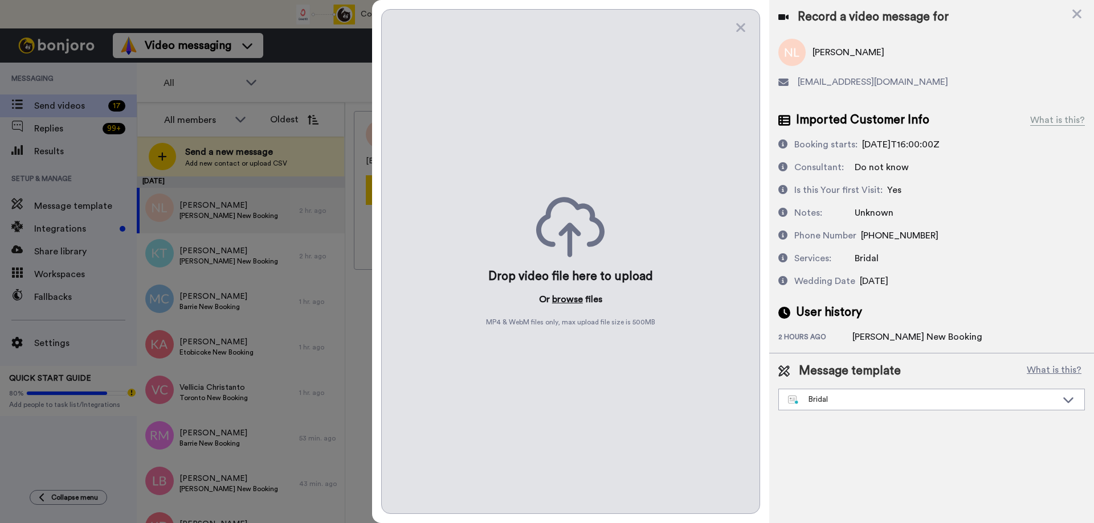
click at [561, 298] on button "browse" at bounding box center [567, 300] width 31 height 14
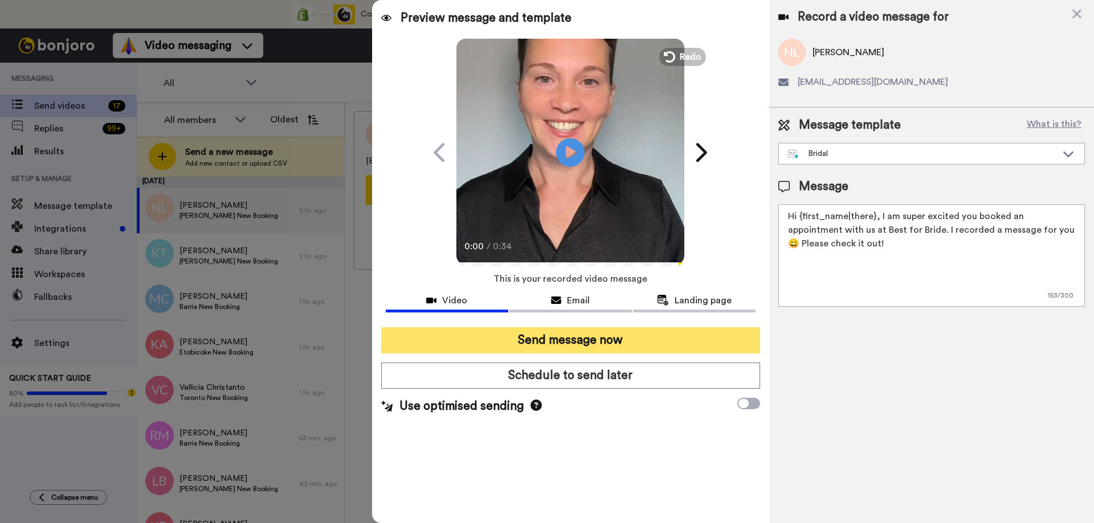
click at [532, 335] on button "Send message now" at bounding box center [570, 340] width 379 height 26
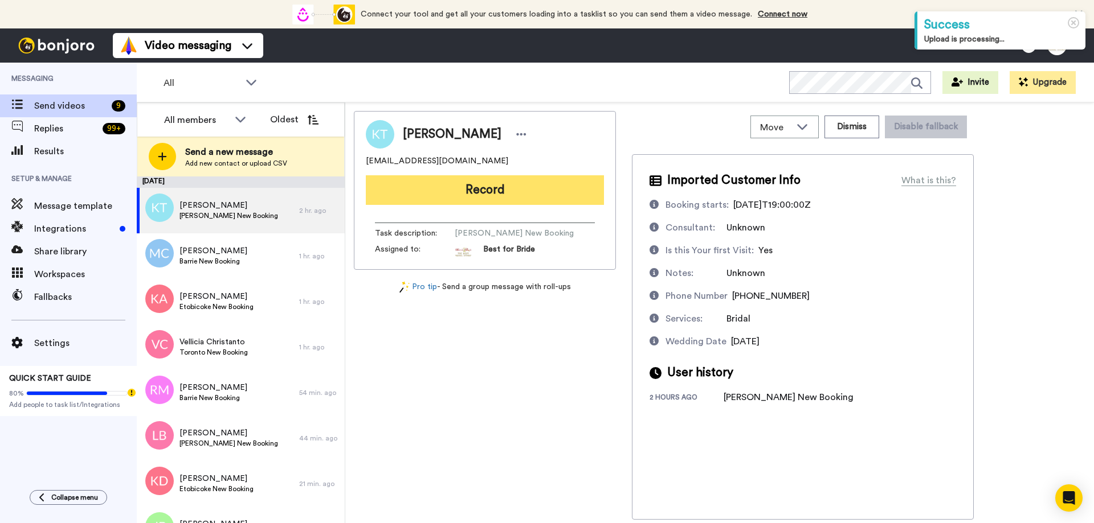
click at [487, 191] on button "Record" at bounding box center [485, 190] width 238 height 30
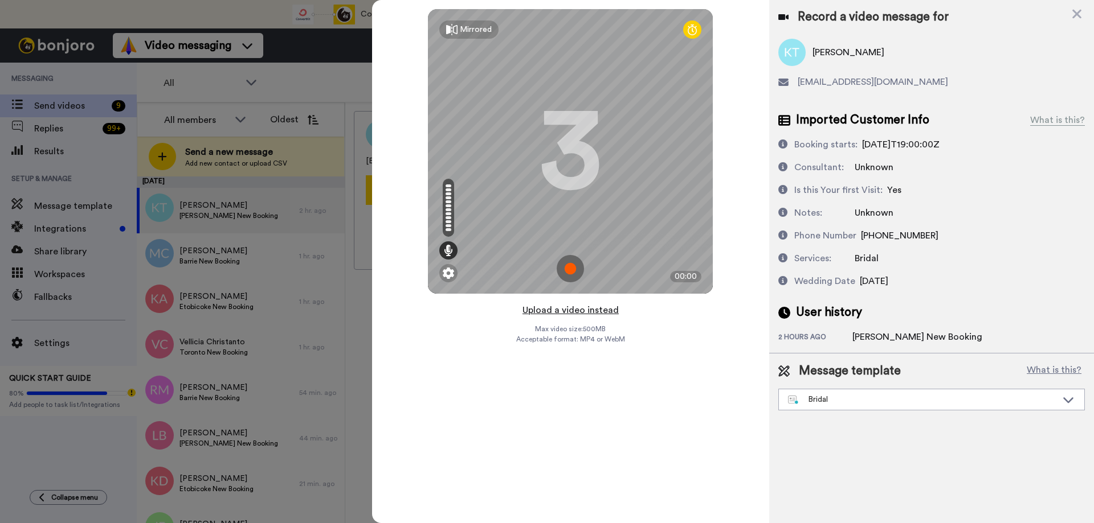
click at [560, 309] on button "Upload a video instead" at bounding box center [570, 310] width 103 height 15
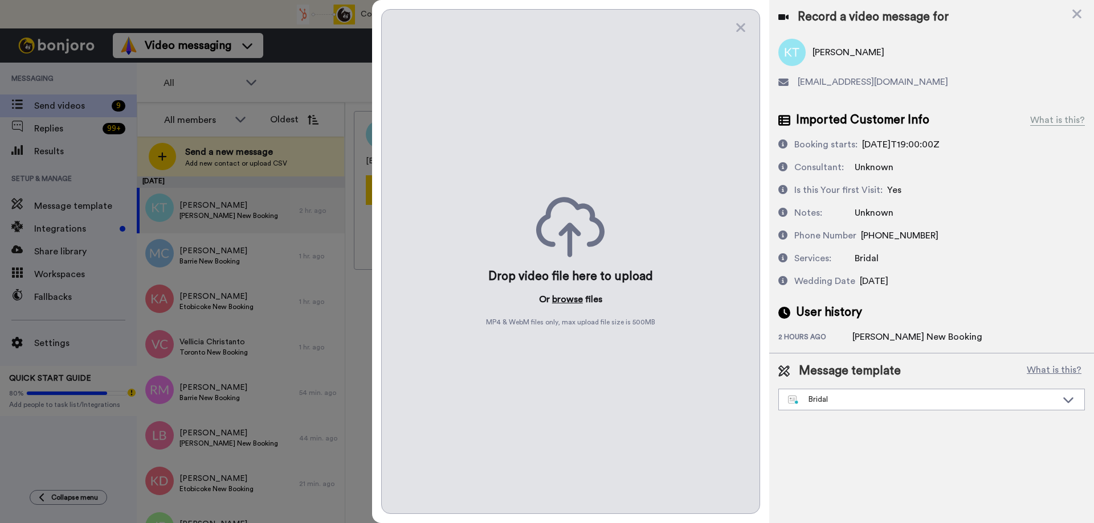
click at [569, 298] on button "browse" at bounding box center [567, 300] width 31 height 14
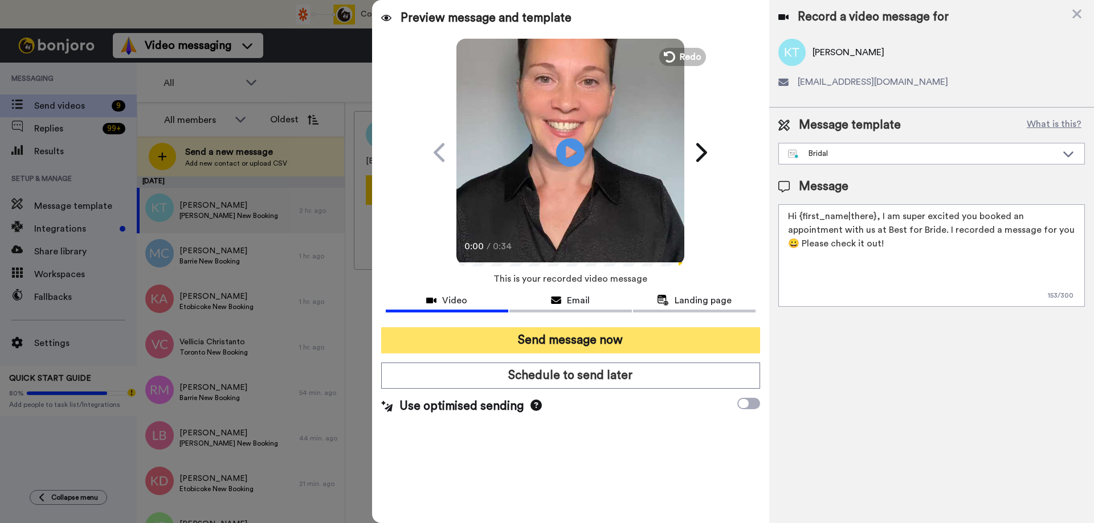
click at [544, 346] on button "Send message now" at bounding box center [570, 340] width 379 height 26
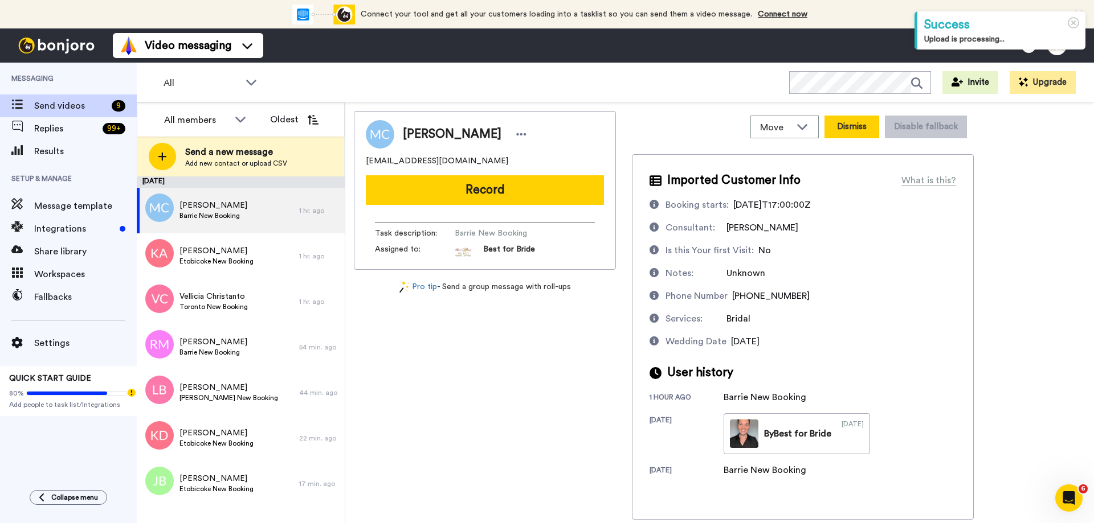
click at [842, 133] on button "Dismiss" at bounding box center [851, 127] width 55 height 23
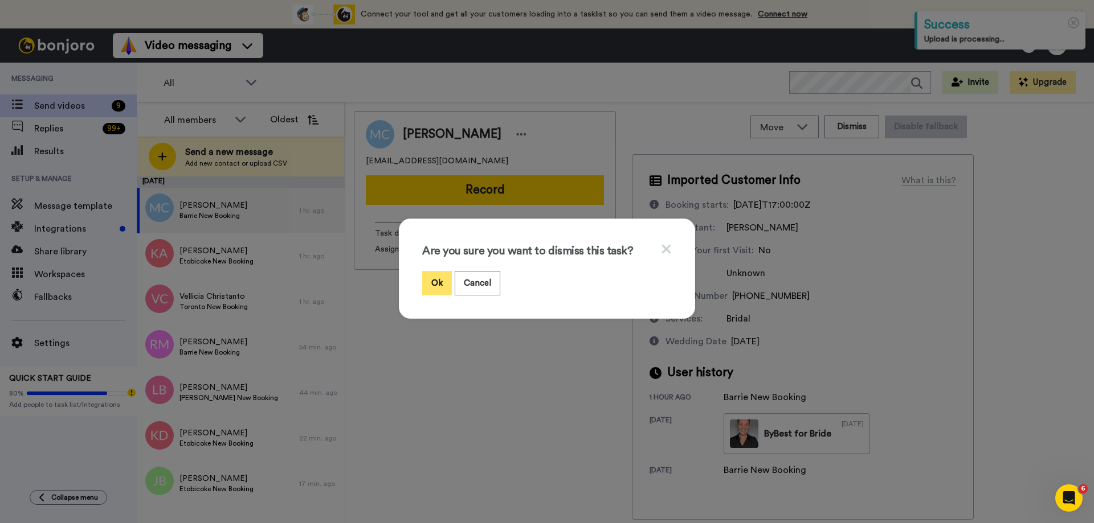
click at [422, 275] on button "Ok" at bounding box center [437, 283] width 30 height 24
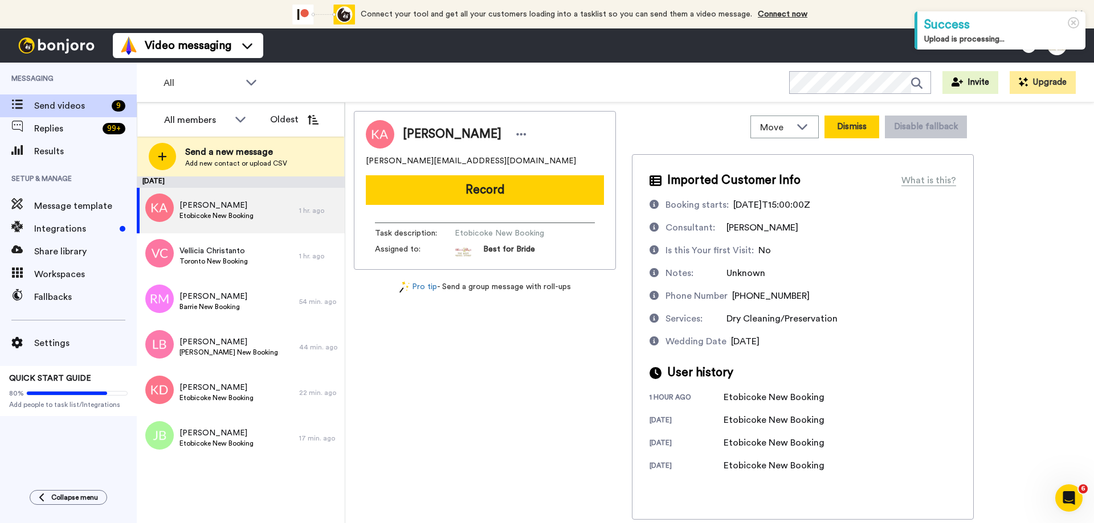
click at [850, 127] on button "Dismiss" at bounding box center [851, 127] width 55 height 23
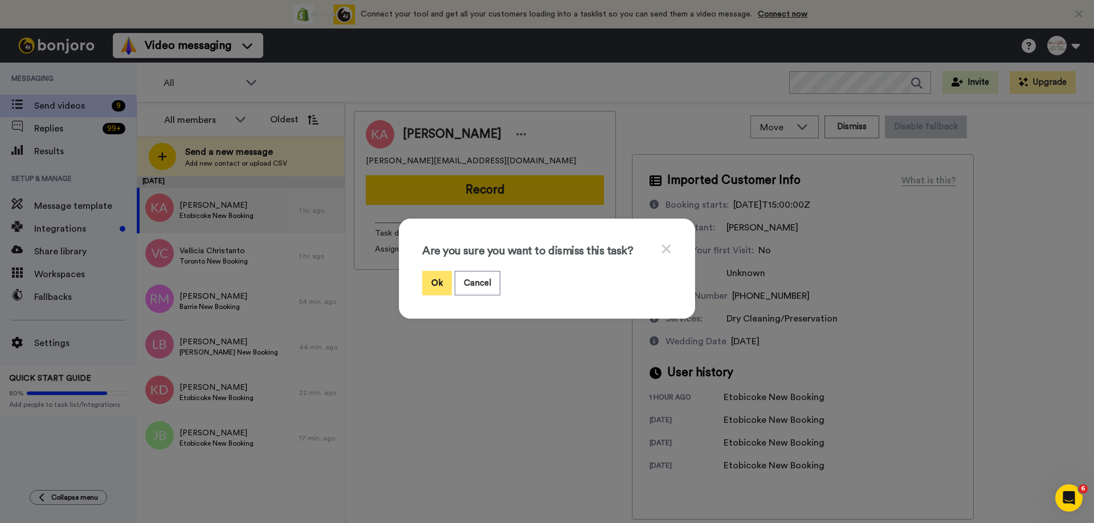
click at [432, 281] on button "Ok" at bounding box center [437, 283] width 30 height 24
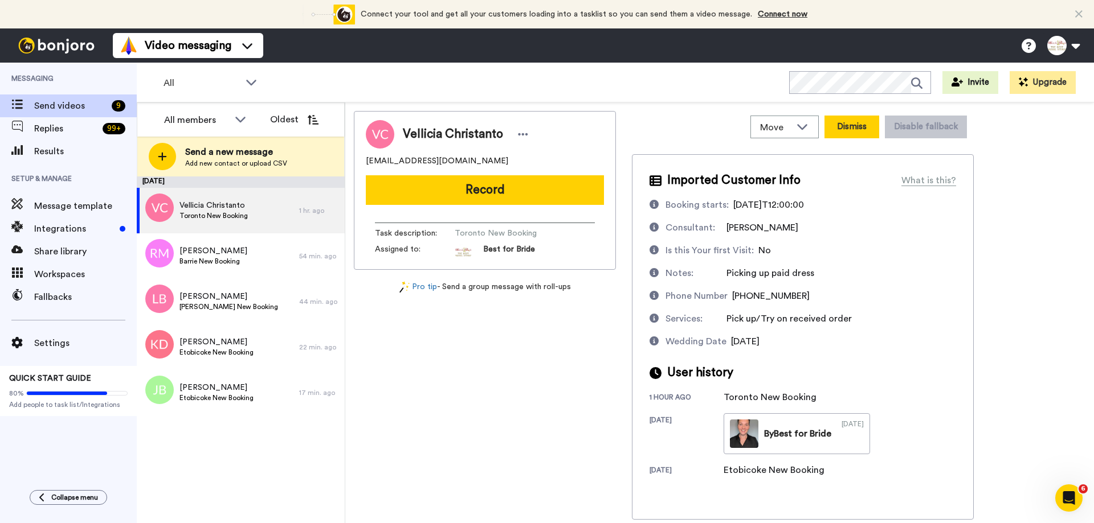
click at [850, 127] on button "Dismiss" at bounding box center [851, 127] width 55 height 23
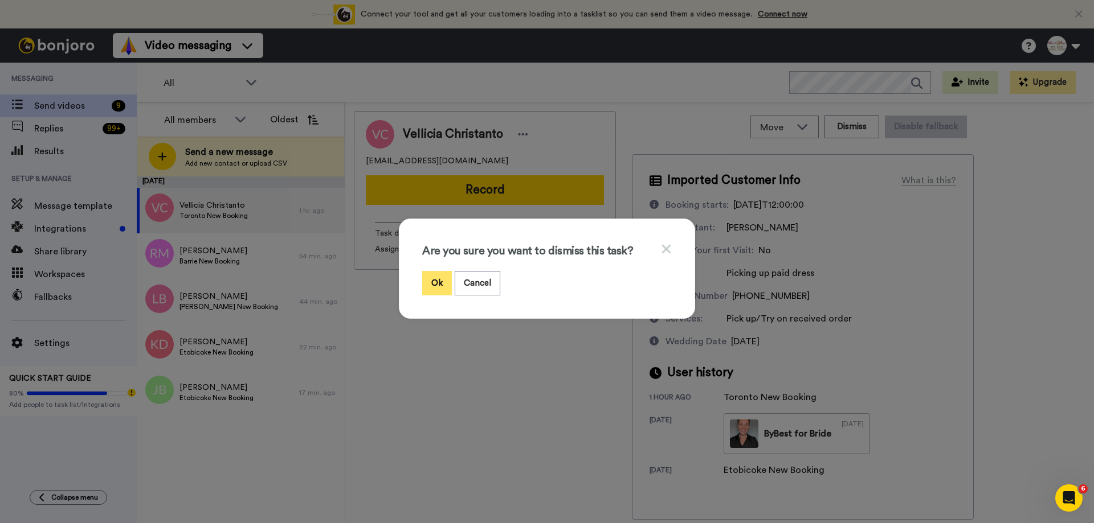
click at [424, 277] on button "Ok" at bounding box center [437, 283] width 30 height 24
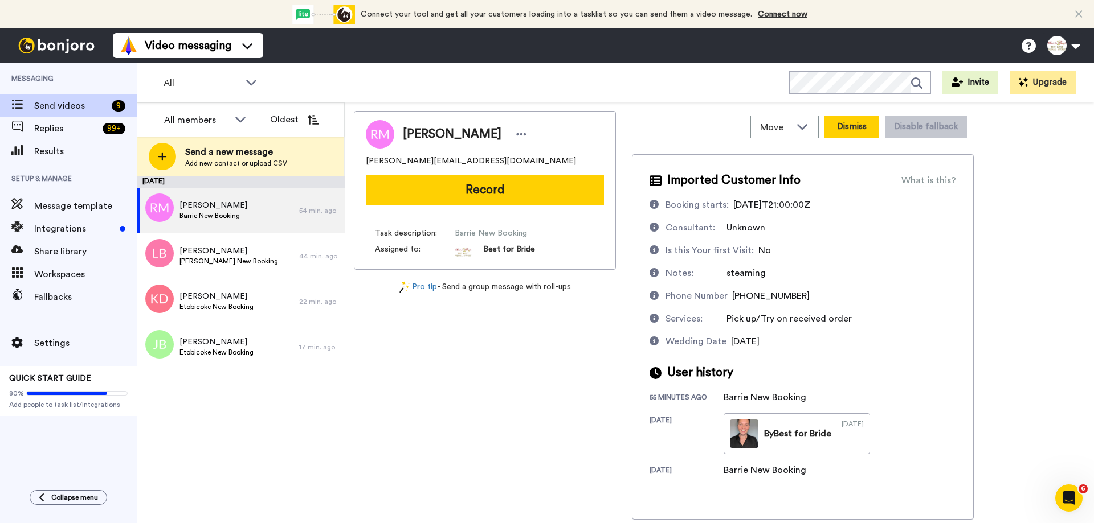
click at [865, 128] on button "Dismiss" at bounding box center [851, 127] width 55 height 23
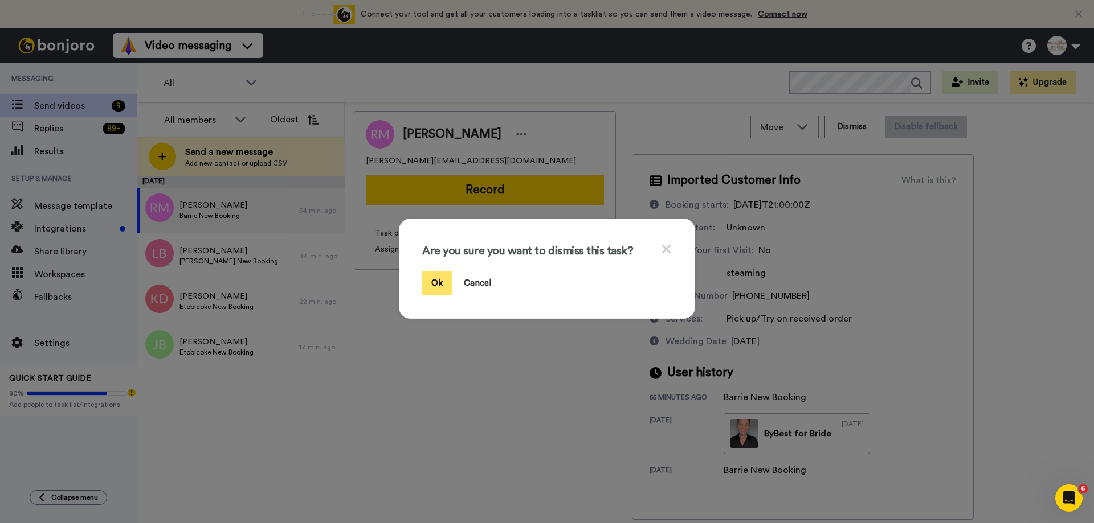
click at [436, 282] on button "Ok" at bounding box center [437, 283] width 30 height 24
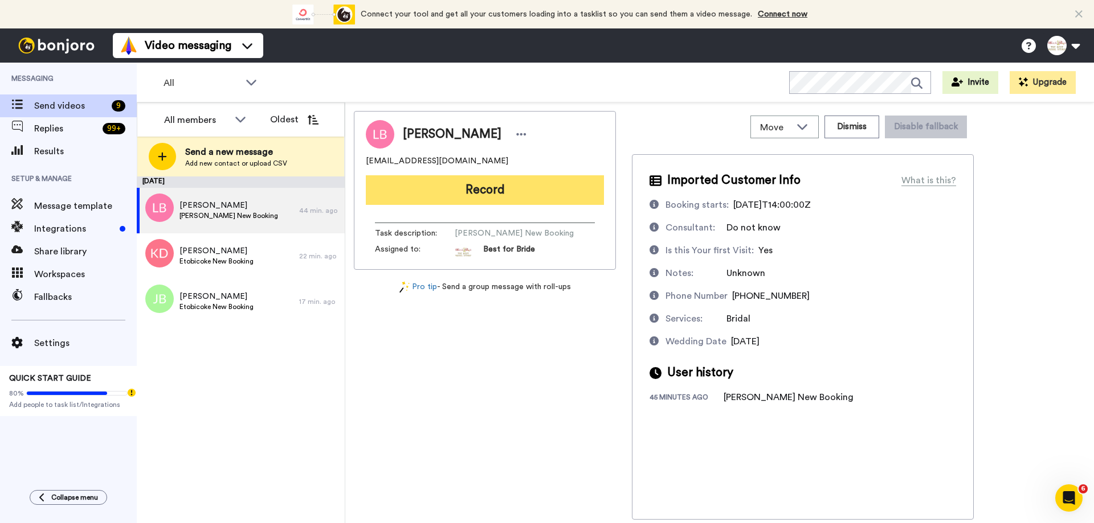
click at [535, 195] on button "Record" at bounding box center [485, 190] width 238 height 30
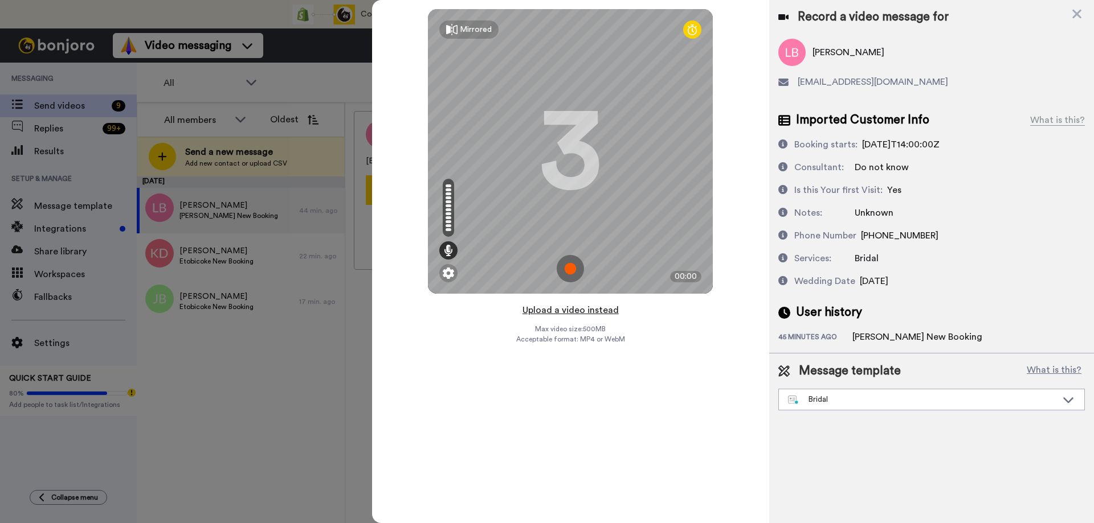
click at [572, 312] on button "Upload a video instead" at bounding box center [570, 310] width 103 height 15
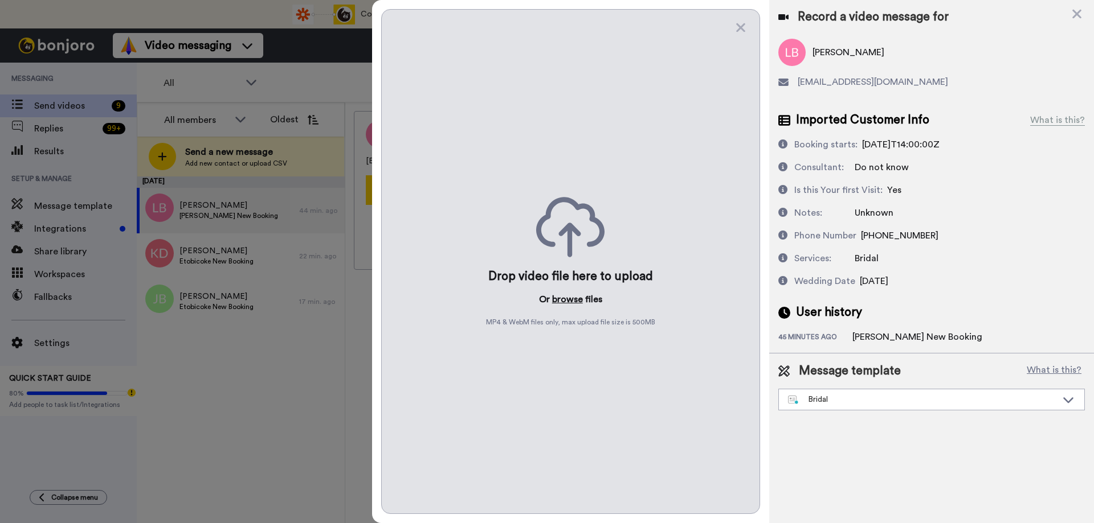
click at [563, 298] on button "browse" at bounding box center [567, 300] width 31 height 14
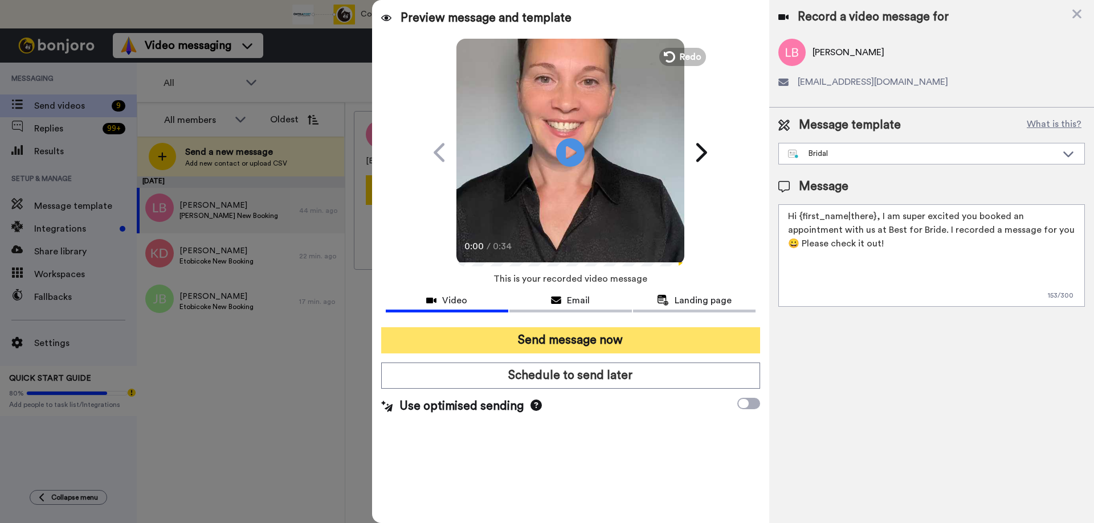
click at [556, 339] on button "Send message now" at bounding box center [570, 340] width 379 height 26
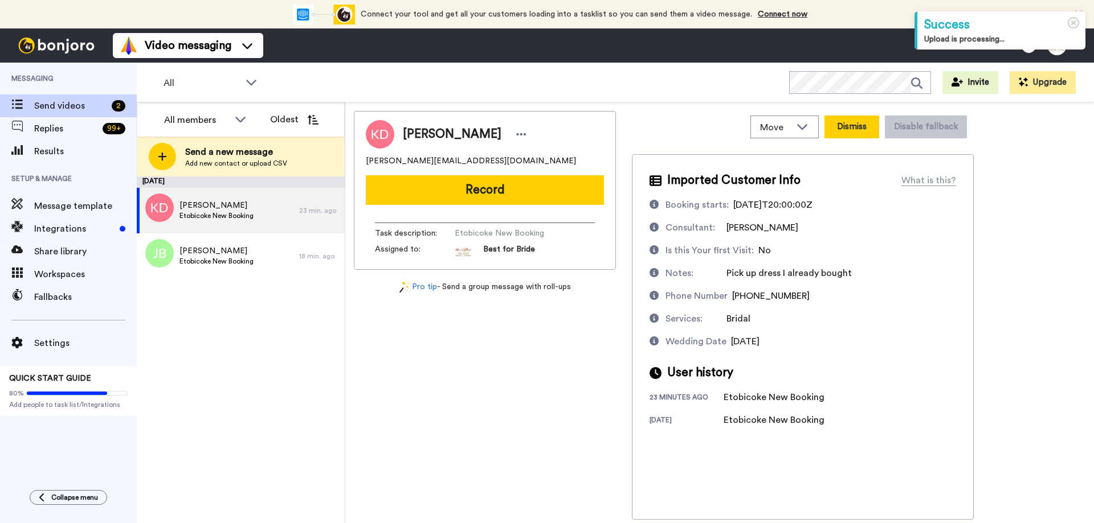
click at [847, 127] on button "Dismiss" at bounding box center [851, 127] width 55 height 23
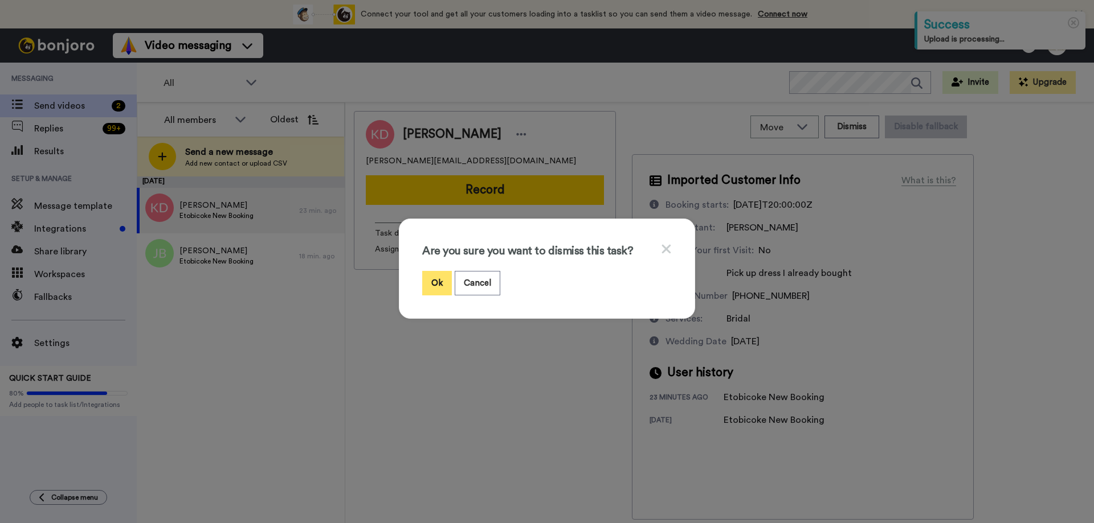
click at [430, 280] on button "Ok" at bounding box center [437, 283] width 30 height 24
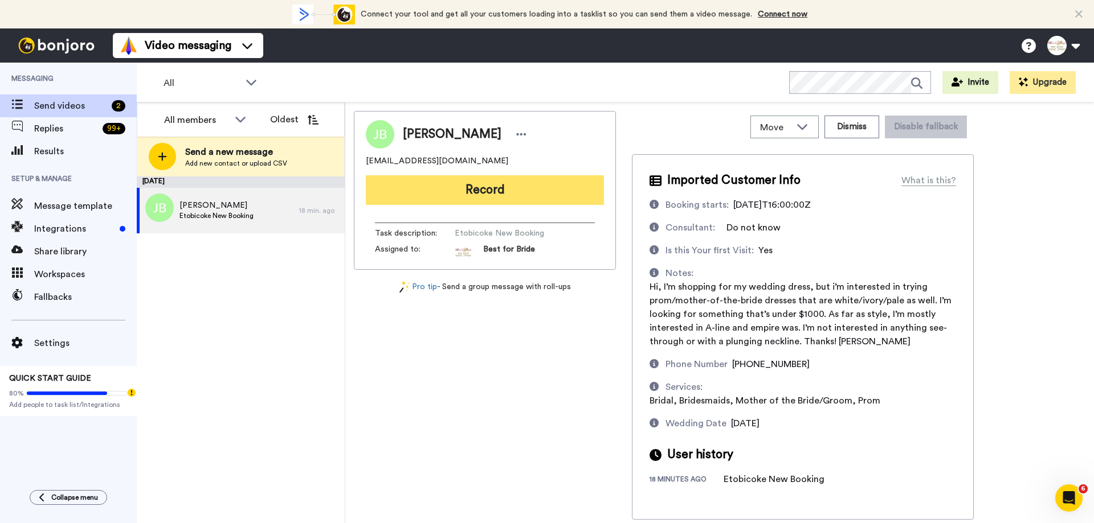
click at [495, 186] on button "Record" at bounding box center [485, 190] width 238 height 30
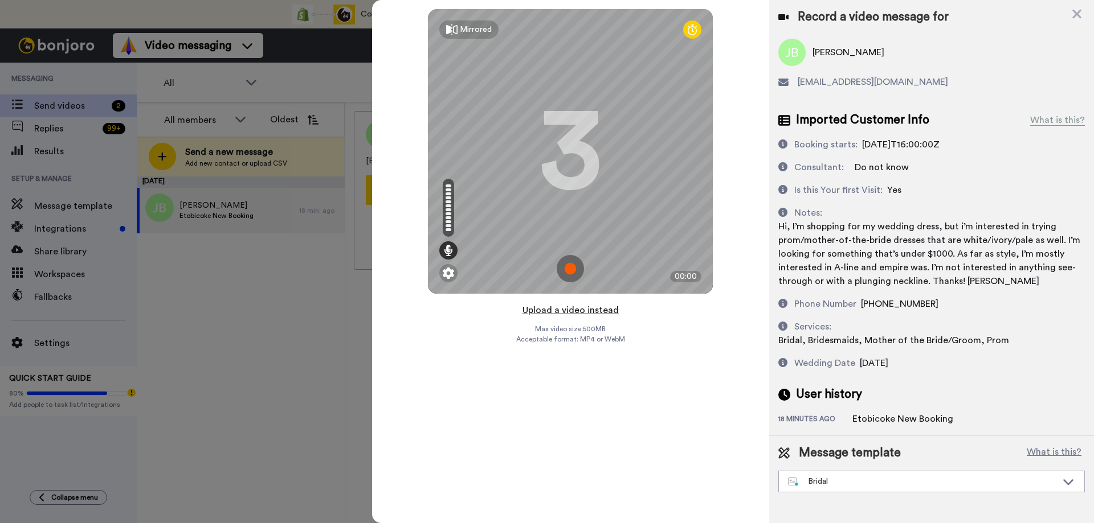
click at [562, 312] on button "Upload a video instead" at bounding box center [570, 310] width 103 height 15
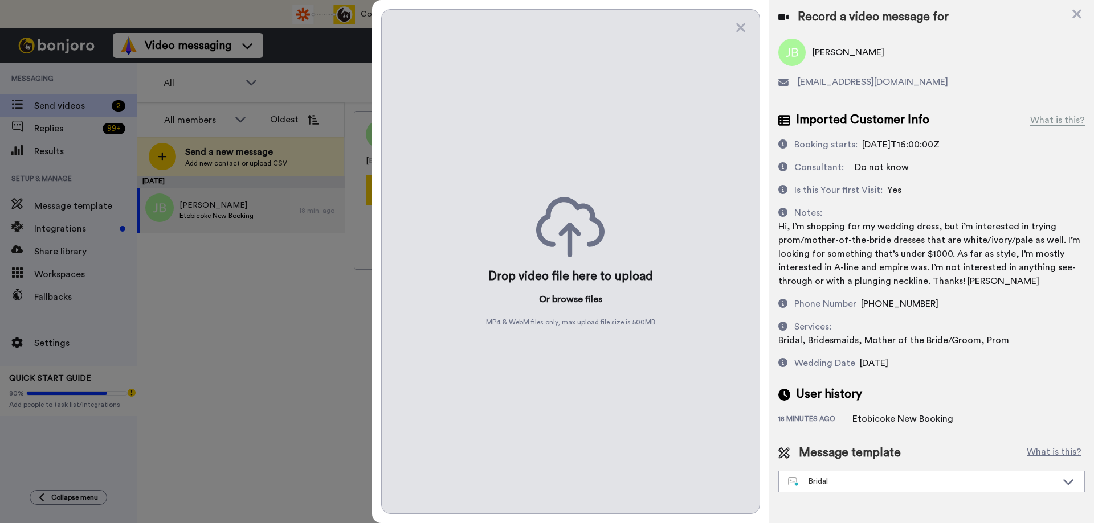
click at [570, 299] on button "browse" at bounding box center [567, 300] width 31 height 14
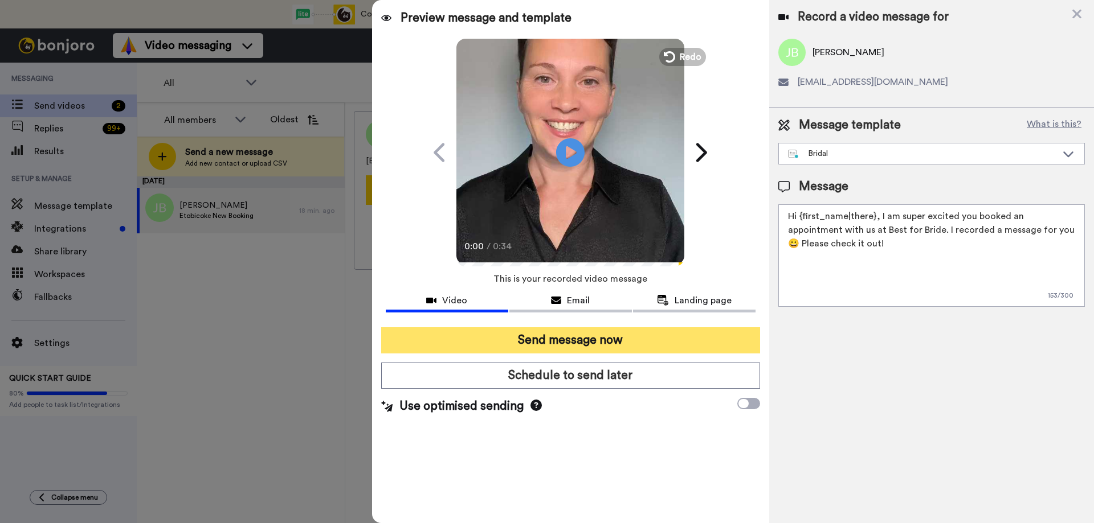
click at [552, 338] on button "Send message now" at bounding box center [570, 340] width 379 height 26
